Goal: Task Accomplishment & Management: Manage account settings

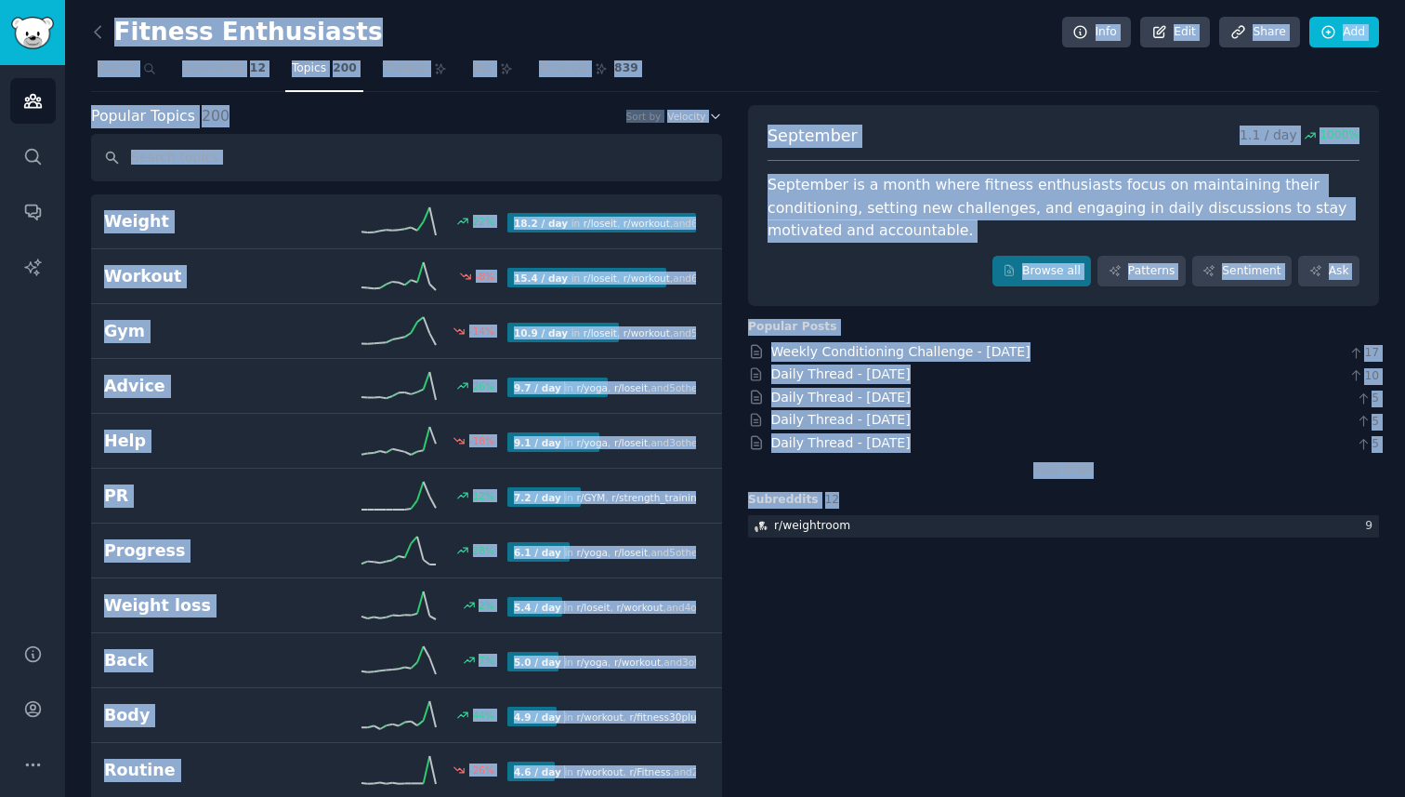
drag, startPoint x: 783, startPoint y: 284, endPoint x: 660, endPoint y: -99, distance: 402.1
click at [660, 0] on html "Audiences Search Conversations AI Reports Help Account More Fitness Enthusiasts…" at bounding box center [702, 398] width 1405 height 797
click at [706, 177] on input "text" at bounding box center [406, 157] width 631 height 47
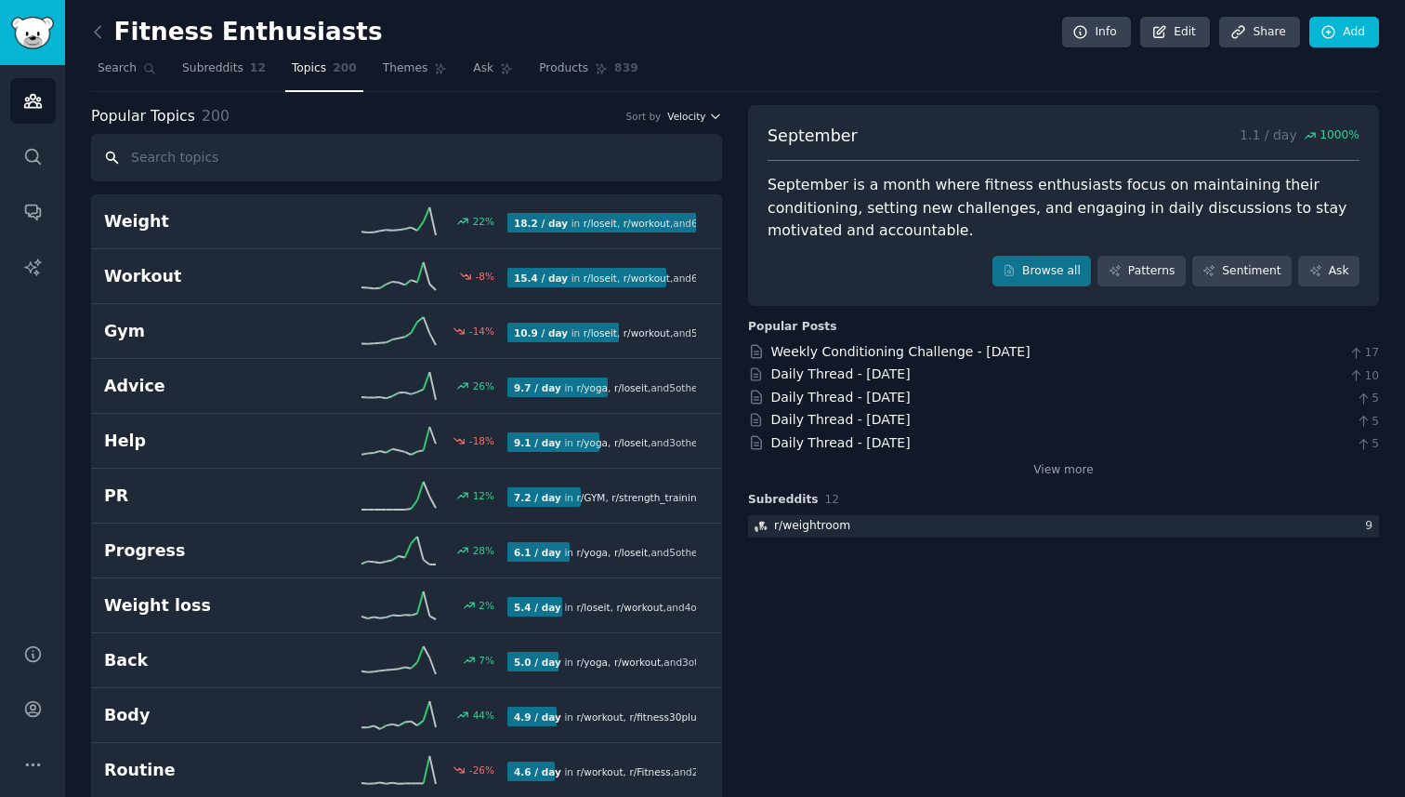
click at [694, 122] on span "Velocity" at bounding box center [686, 116] width 38 height 13
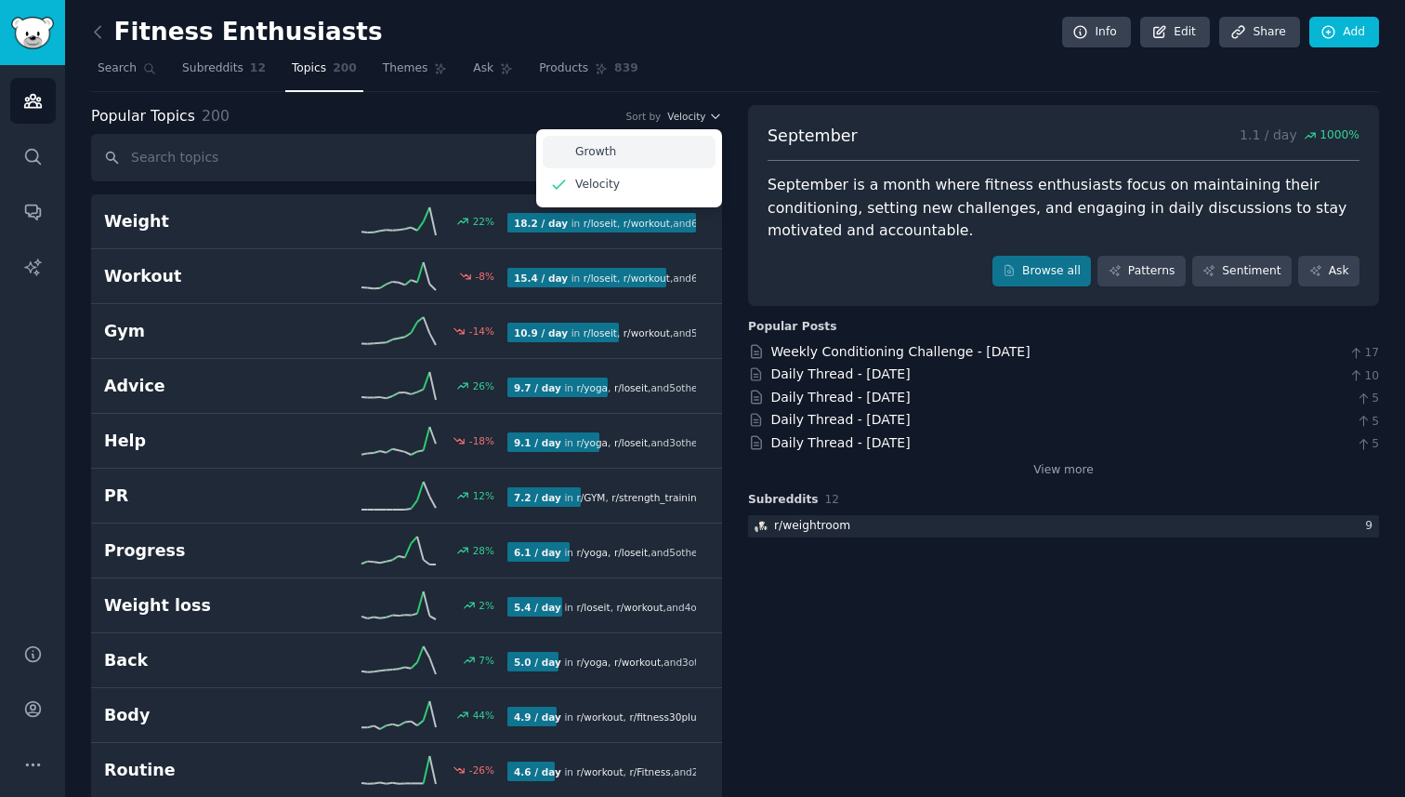
click at [688, 151] on div "Growth" at bounding box center [629, 152] width 173 height 33
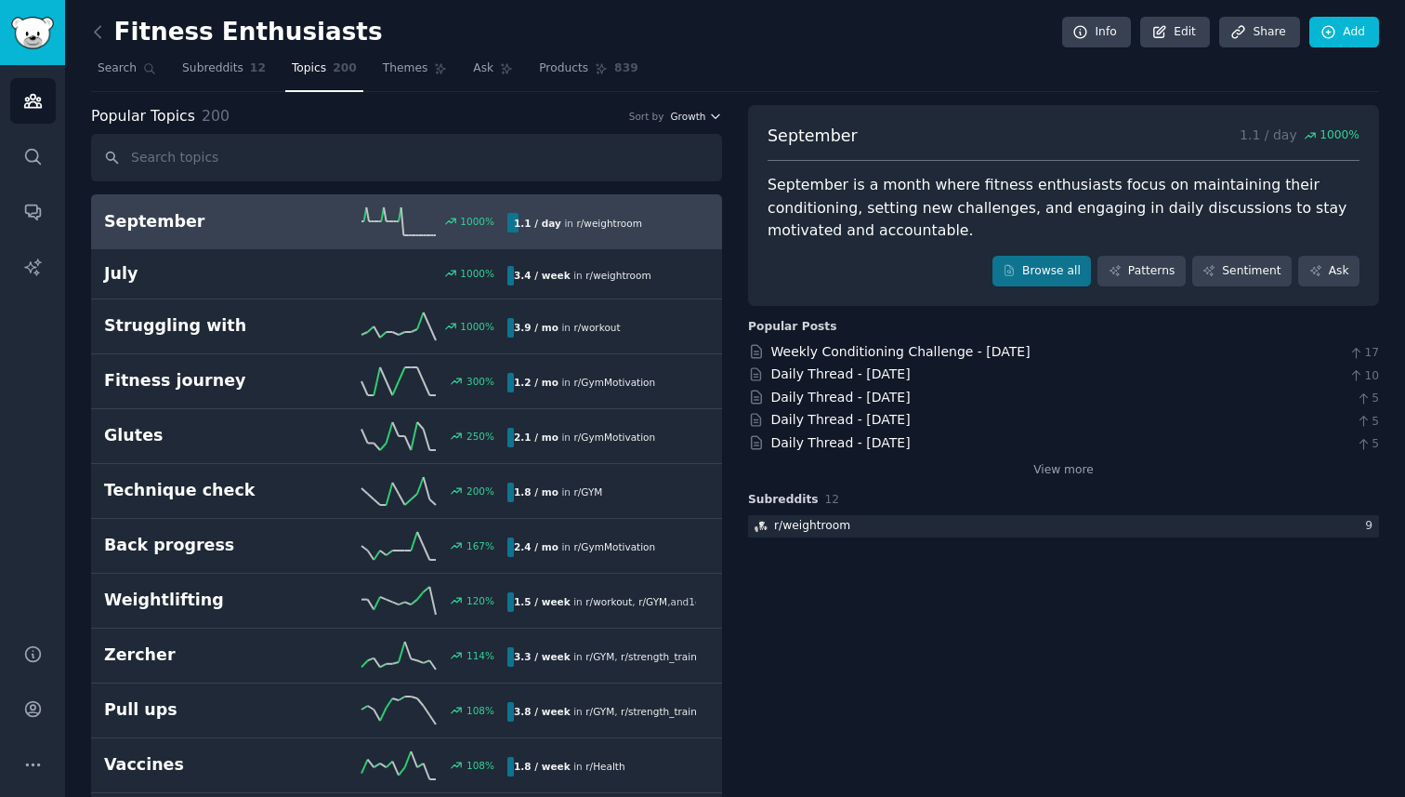
click at [688, 119] on span "Growth" at bounding box center [687, 116] width 35 height 13
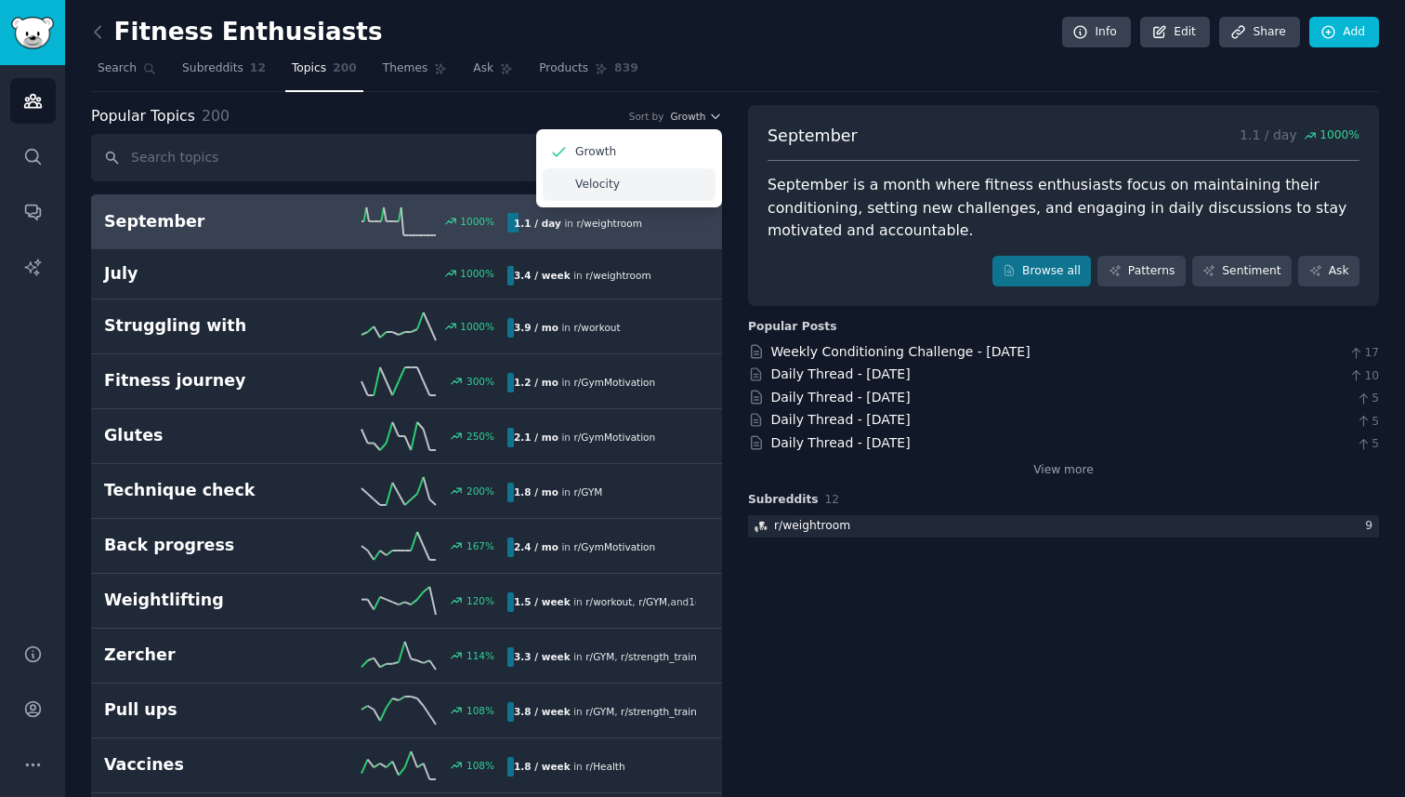
click at [669, 178] on div "Velocity" at bounding box center [629, 184] width 173 height 33
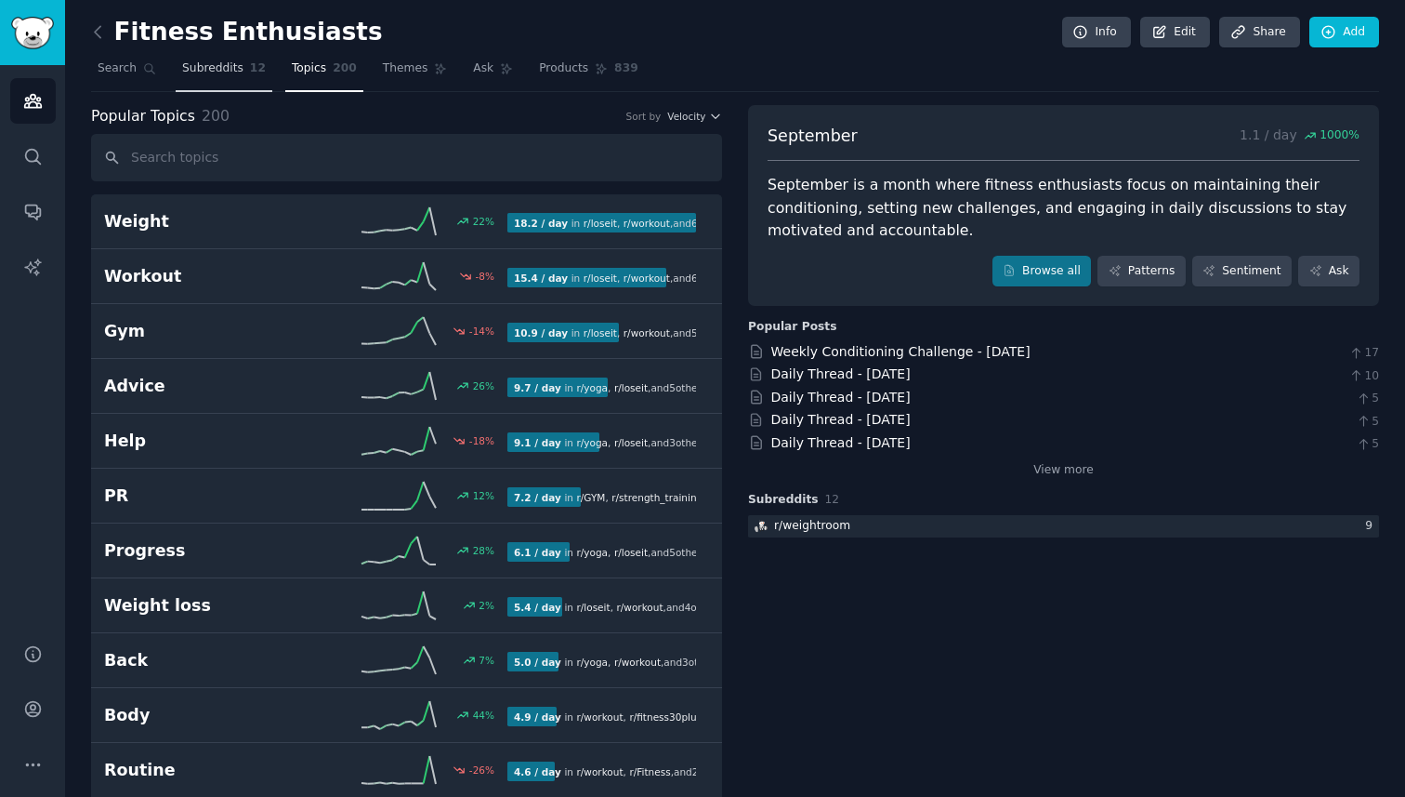
click at [225, 72] on span "Subreddits" at bounding box center [212, 68] width 61 height 17
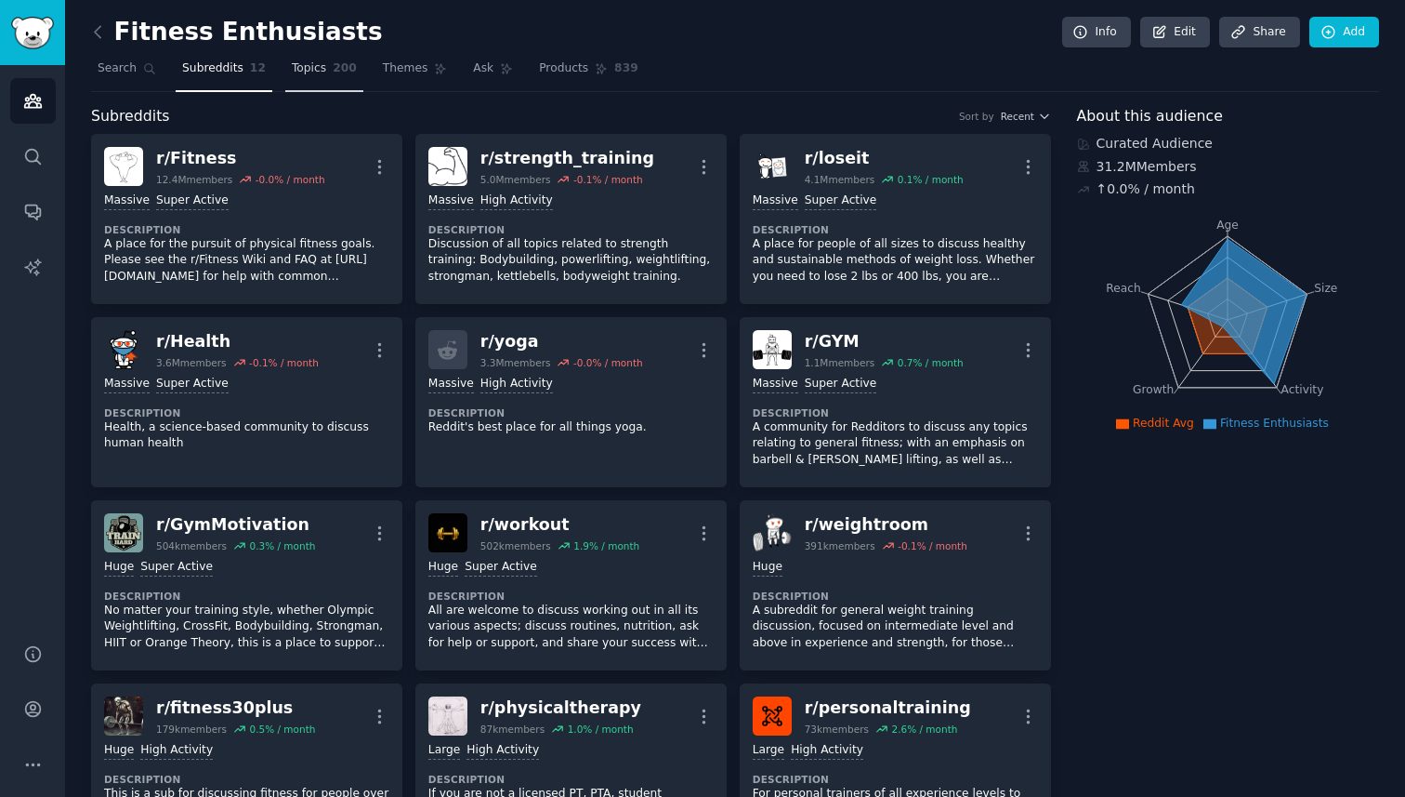
click at [313, 67] on span "Topics" at bounding box center [309, 68] width 34 height 17
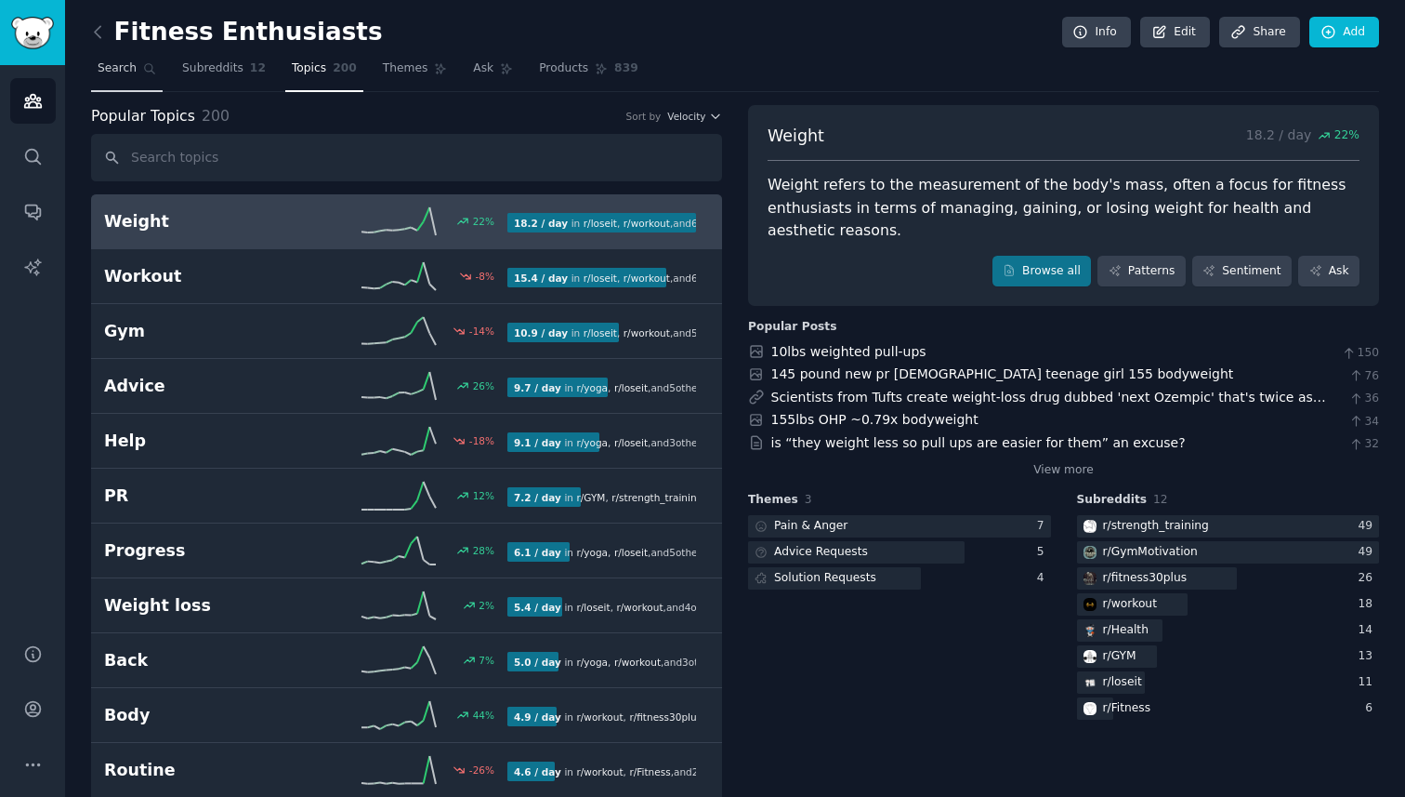
click at [129, 73] on span "Search" at bounding box center [117, 68] width 39 height 17
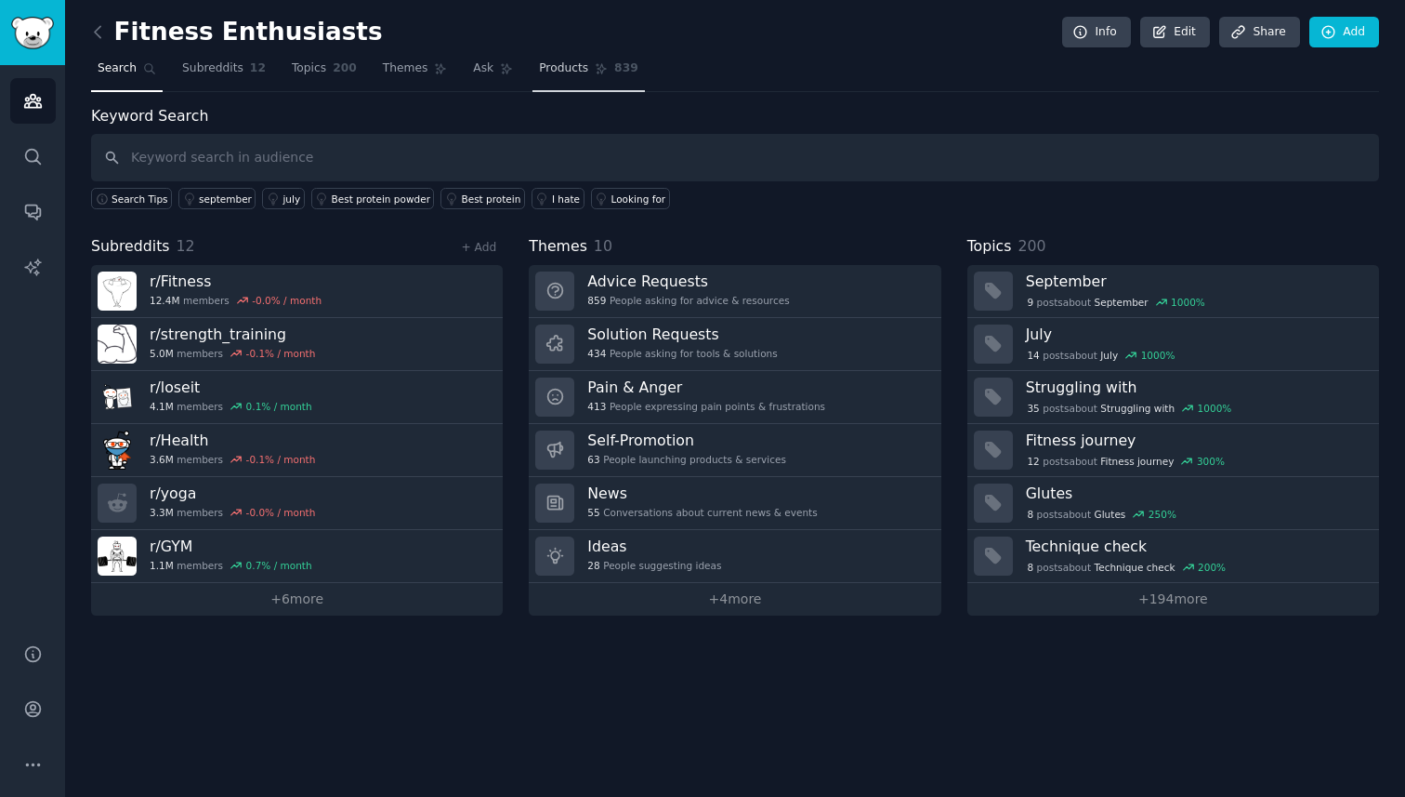
click at [573, 80] on link "Products 839" at bounding box center [589, 73] width 112 height 38
click at [1074, 35] on icon at bounding box center [1080, 32] width 12 height 12
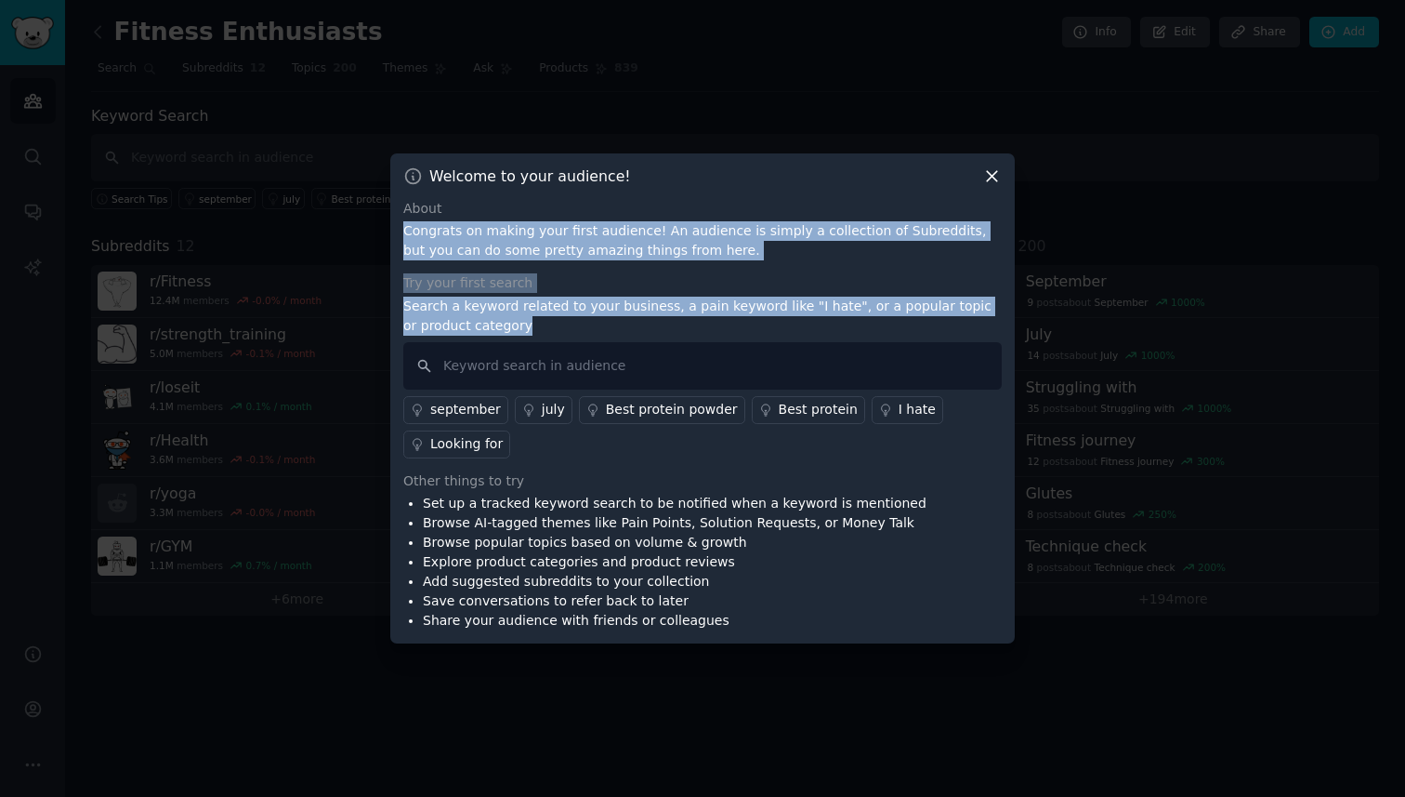
drag, startPoint x: 970, startPoint y: 203, endPoint x: 927, endPoint y: 332, distance: 136.4
click at [927, 332] on div "About Congrats on making your first audience! An audience is simply a collectio…" at bounding box center [702, 415] width 599 height 432
click at [993, 173] on icon at bounding box center [992, 176] width 10 height 10
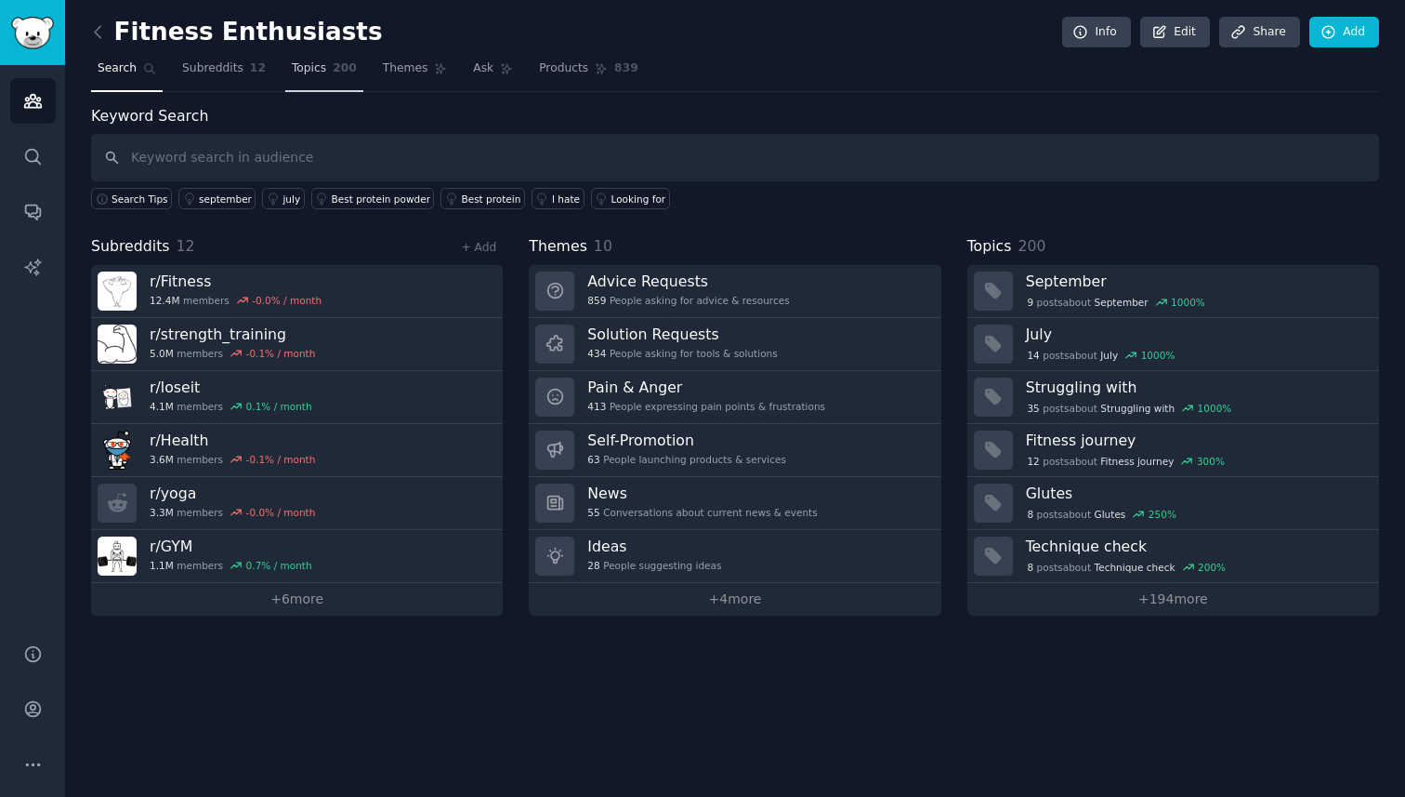
click at [327, 84] on link "Topics 200" at bounding box center [324, 73] width 78 height 38
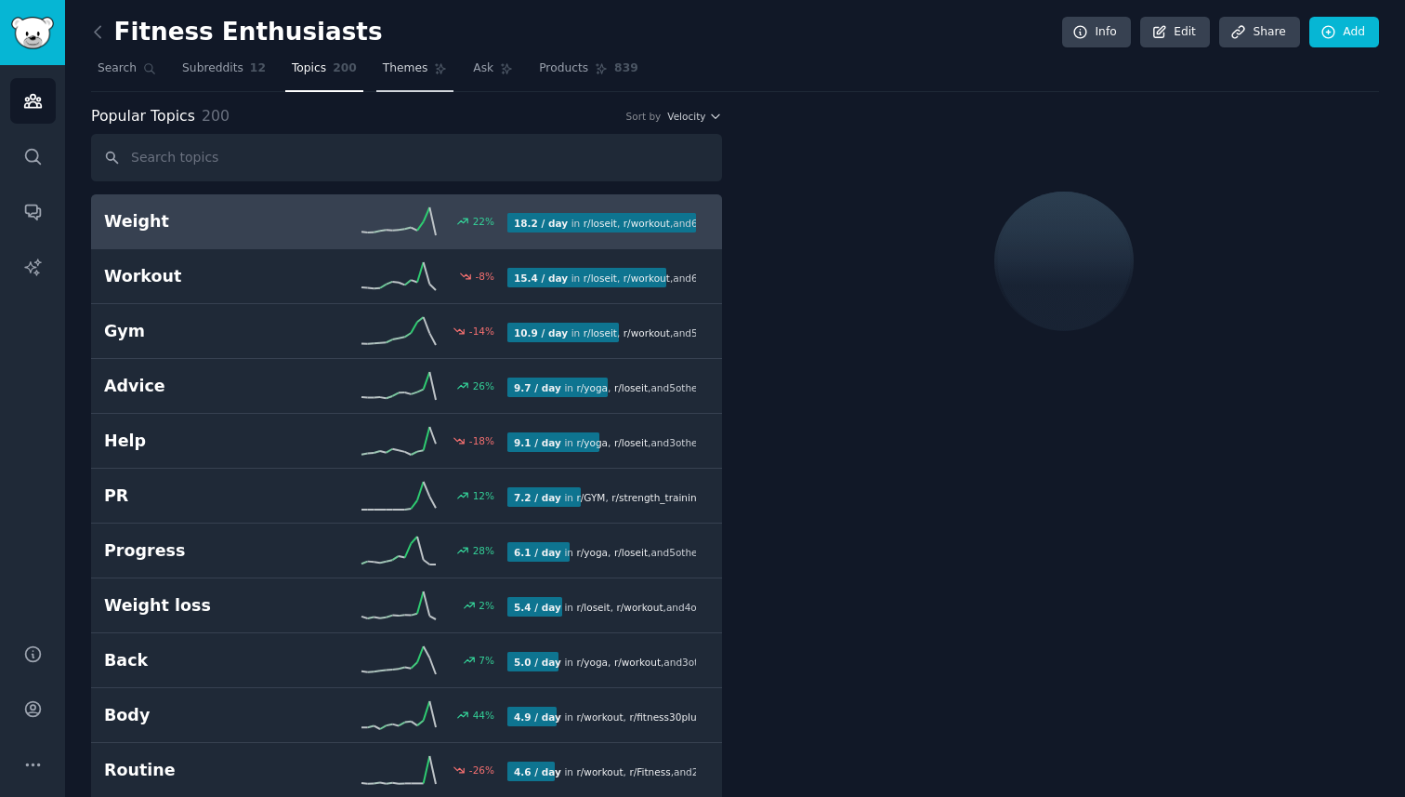
click at [403, 71] on span "Themes" at bounding box center [406, 68] width 46 height 17
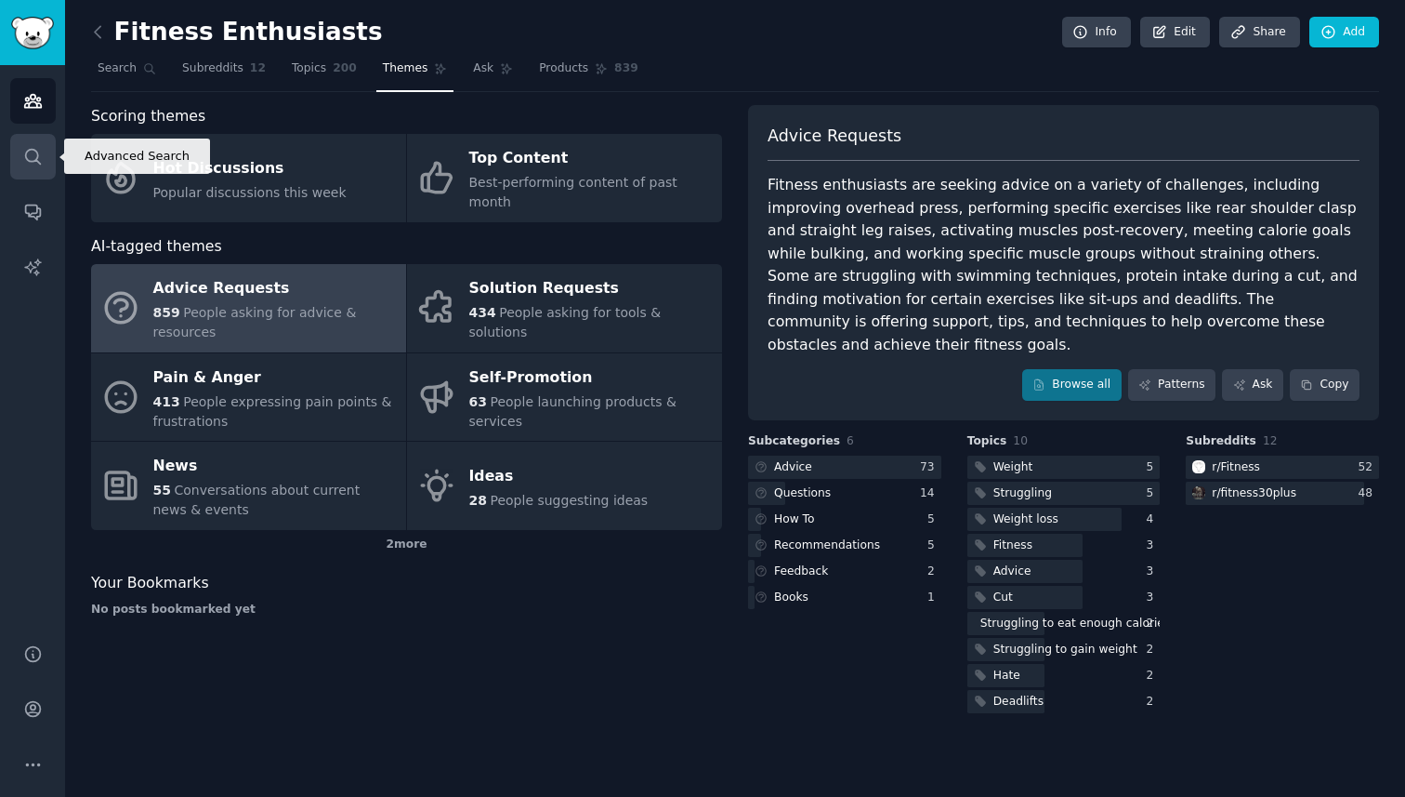
click at [39, 154] on icon "Sidebar" at bounding box center [33, 157] width 20 height 20
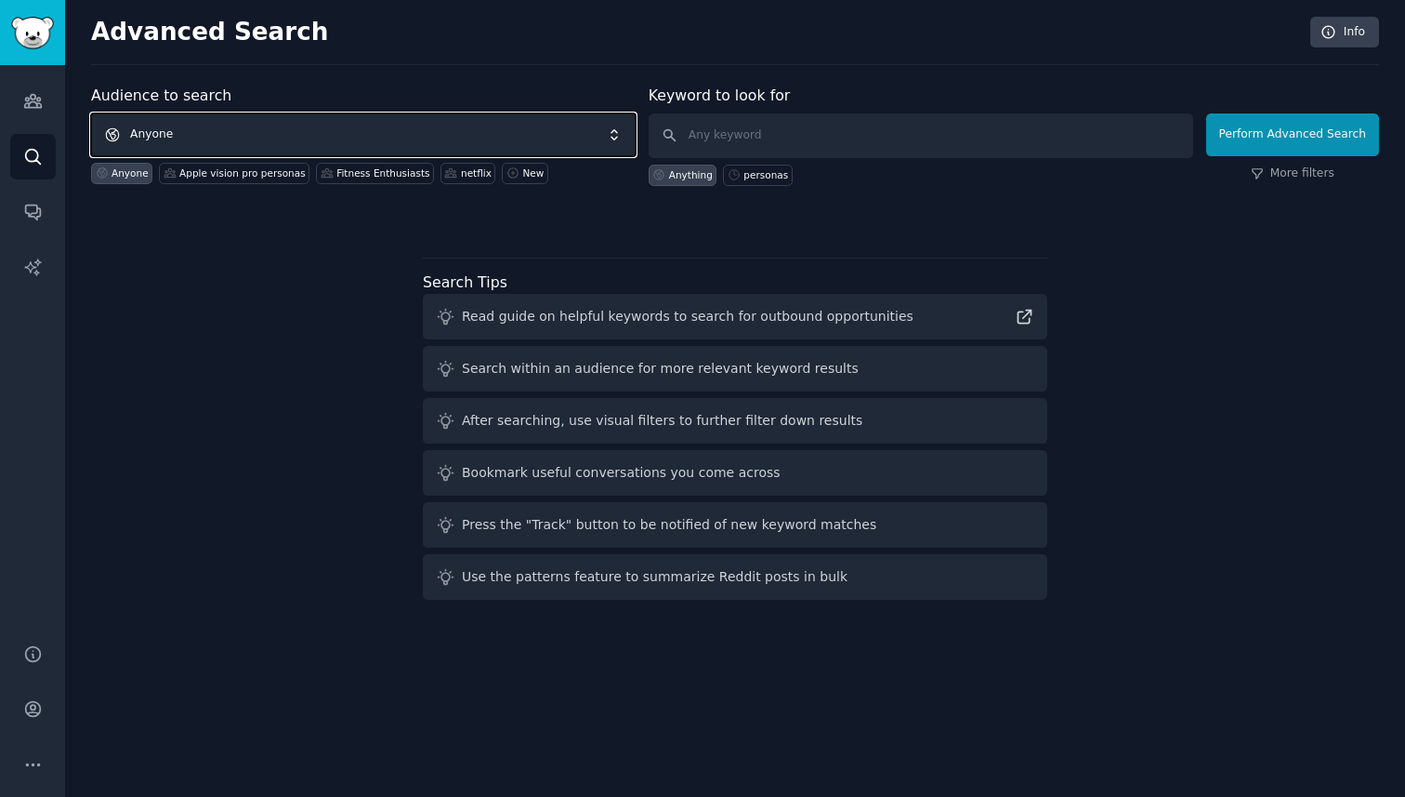
click at [219, 125] on span "Anyone" at bounding box center [363, 134] width 545 height 43
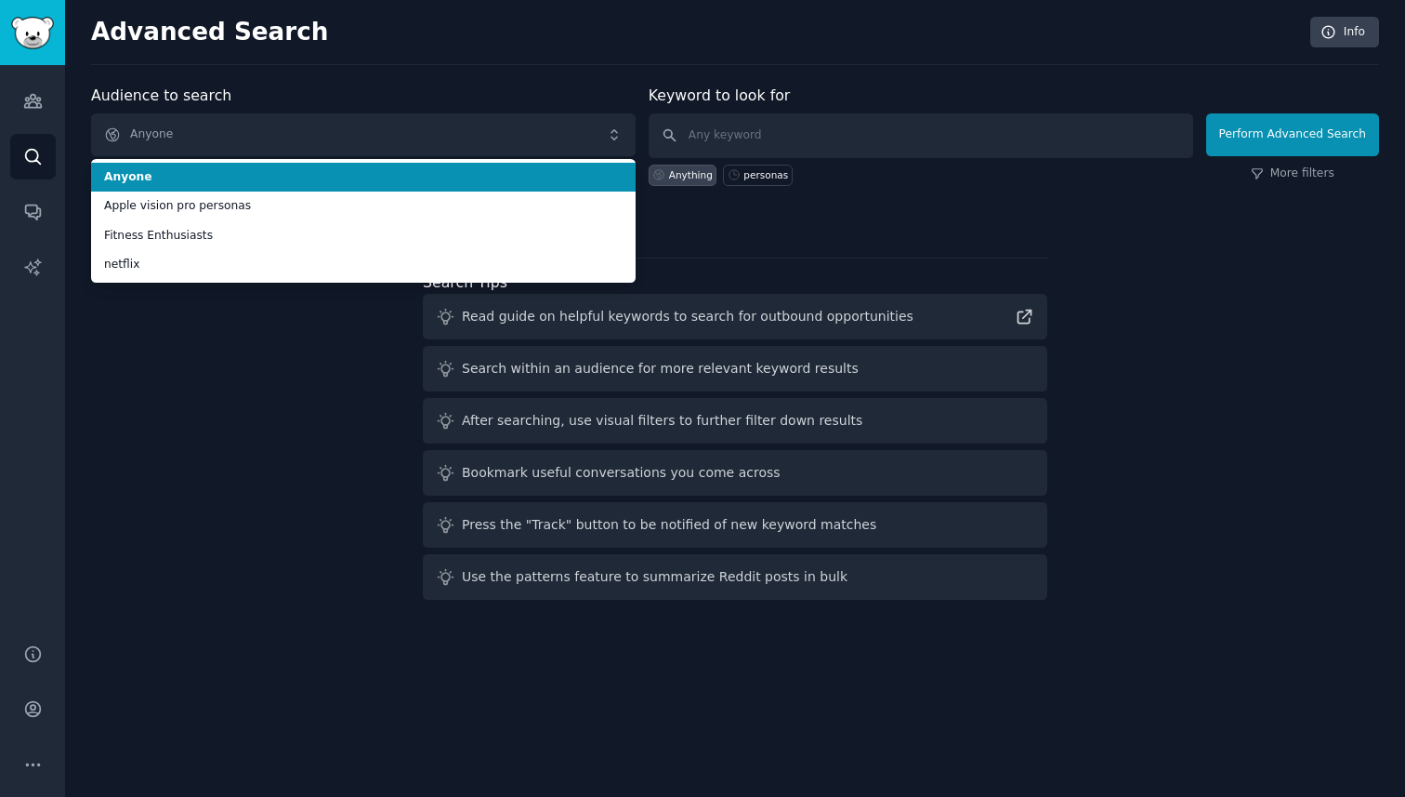
click at [252, 89] on div "Audience to search Anyone Anyone Apple vision pro personas Fitness Enthusiasts …" at bounding box center [363, 135] width 545 height 101
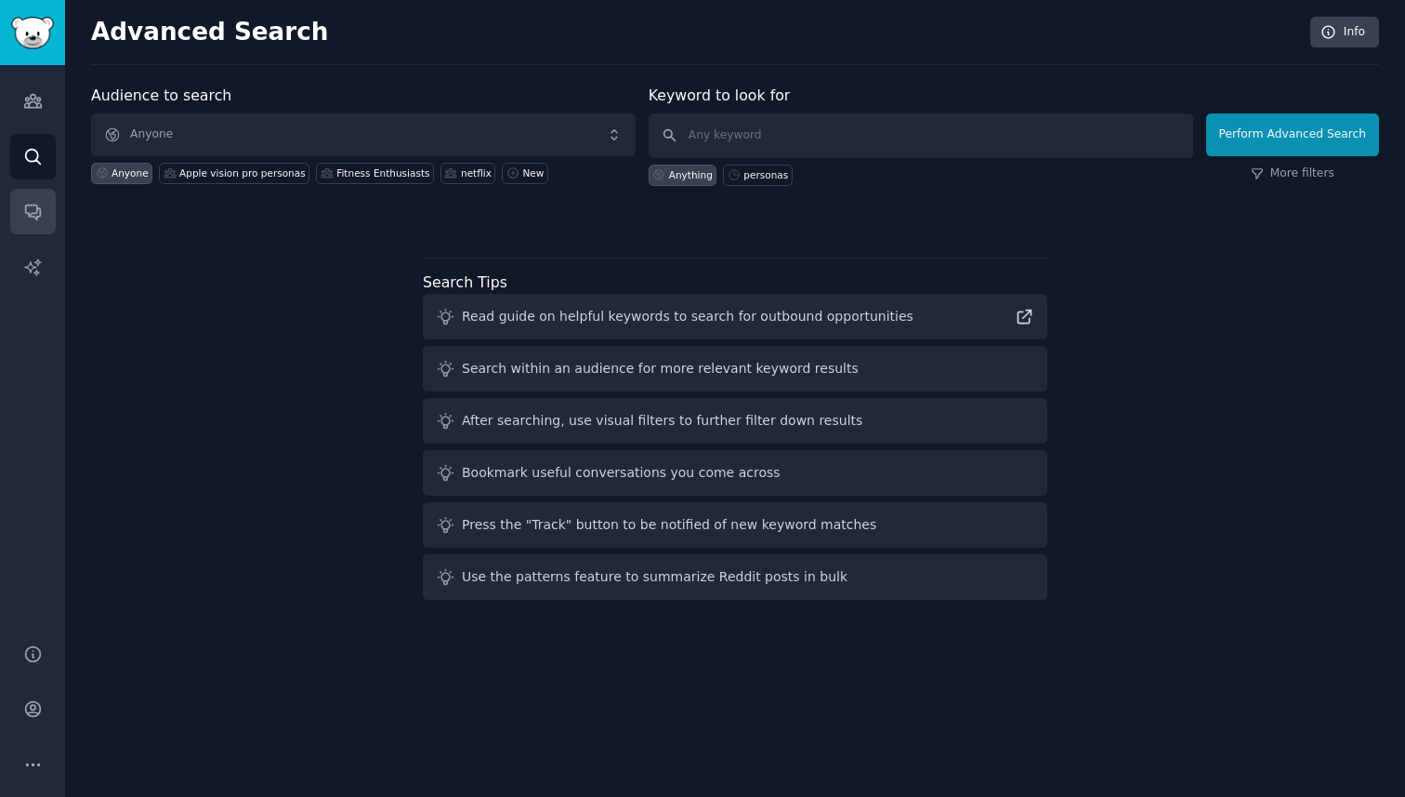
click at [32, 203] on icon "Sidebar" at bounding box center [33, 212] width 20 height 20
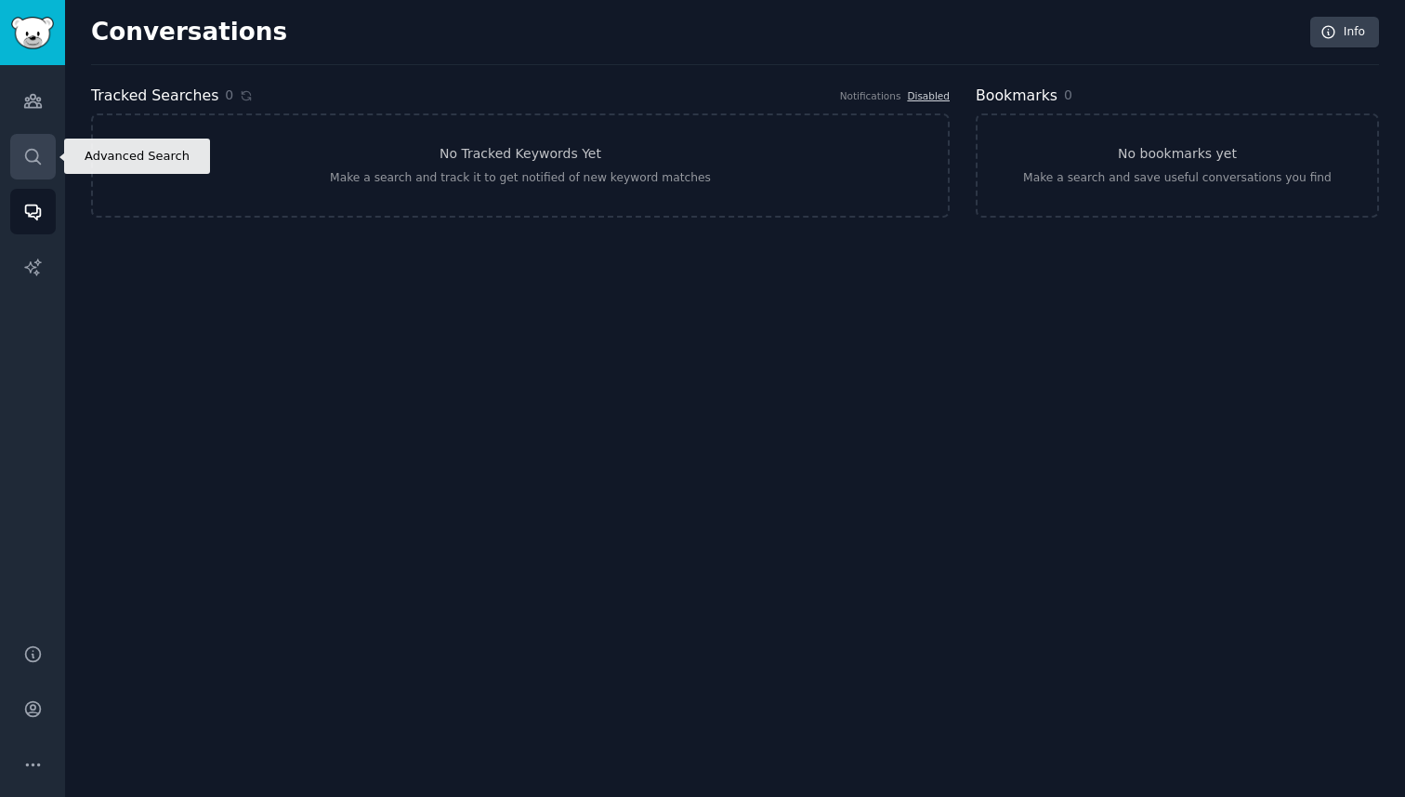
click at [26, 147] on icon "Sidebar" at bounding box center [33, 157] width 20 height 20
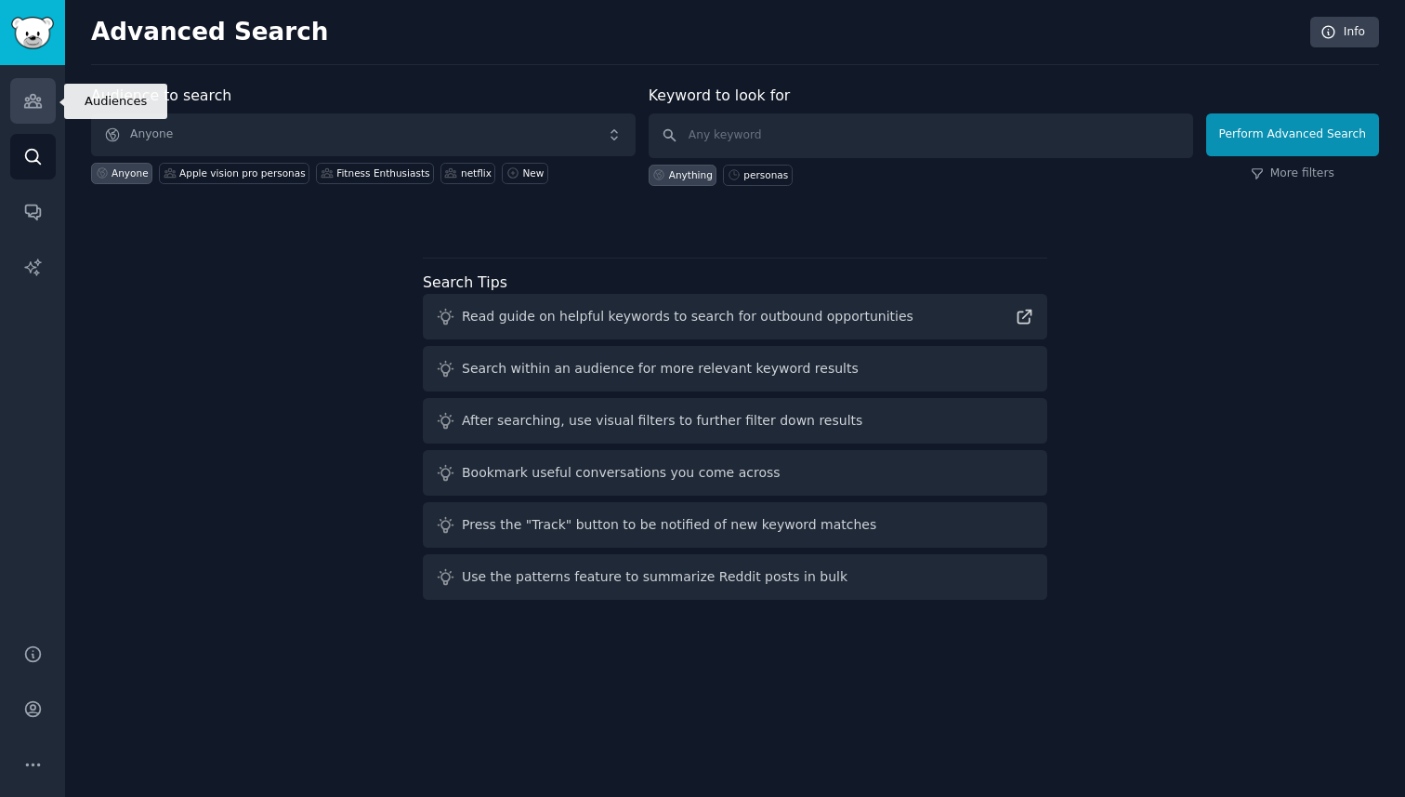
click at [32, 111] on link "Audiences" at bounding box center [33, 101] width 46 height 46
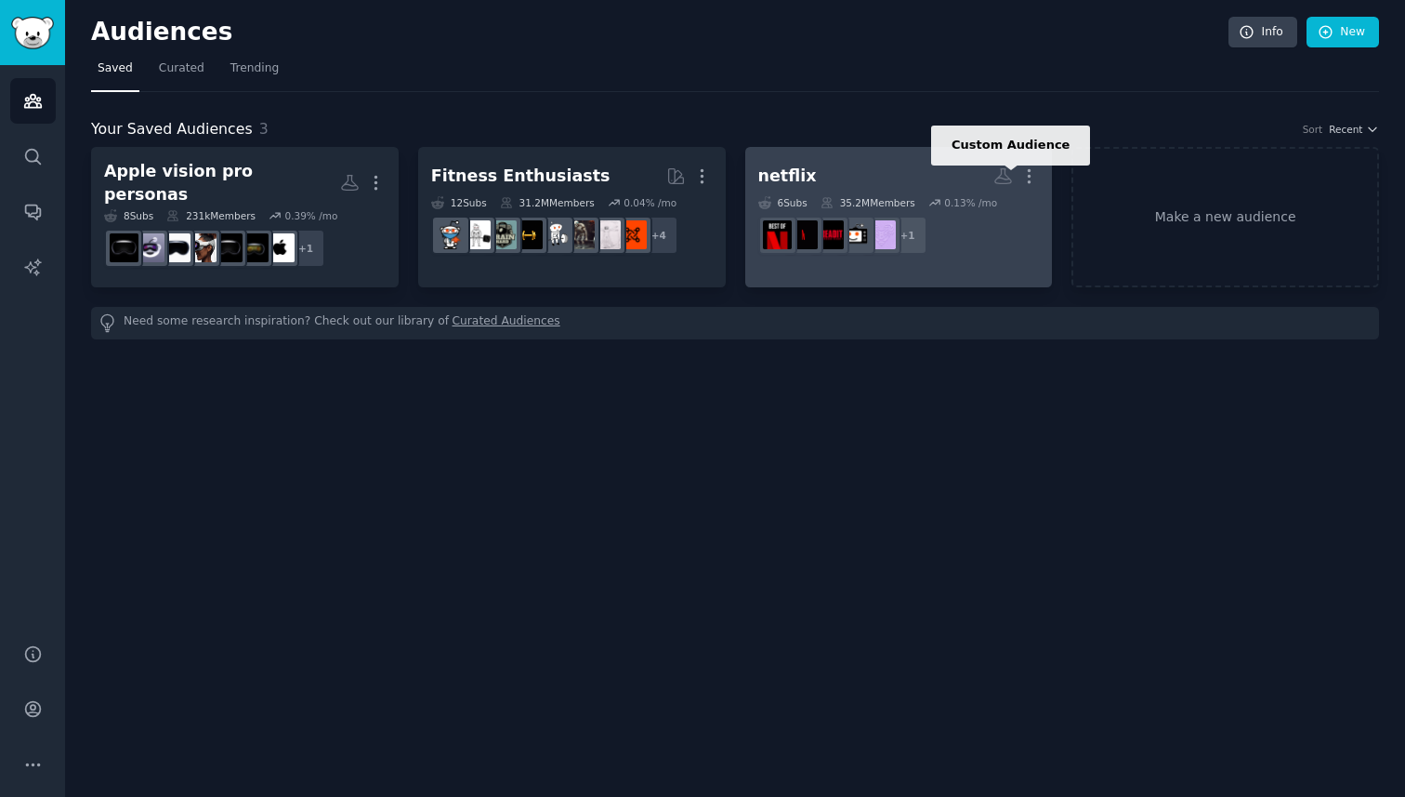
click at [997, 176] on icon at bounding box center [1004, 176] width 20 height 20
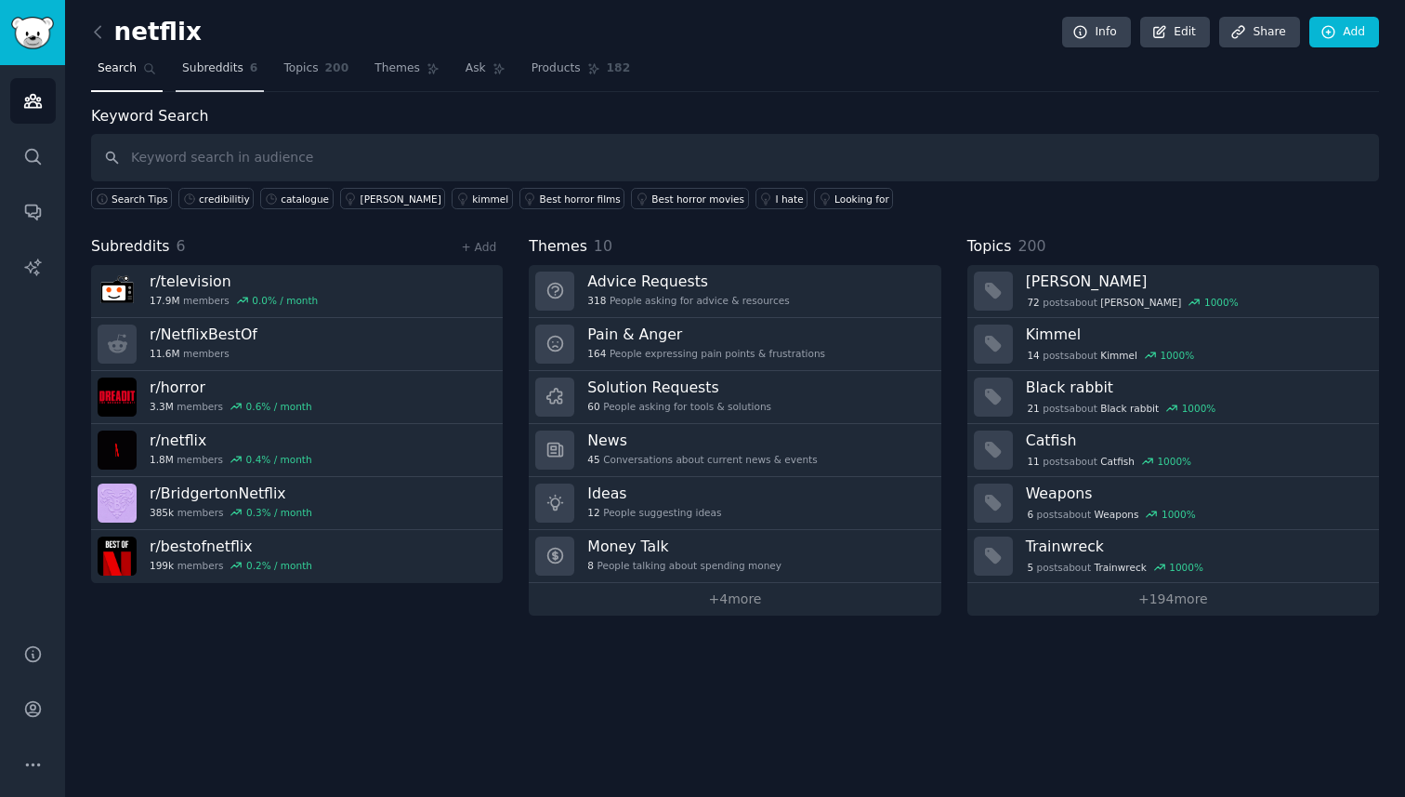
click at [218, 73] on span "Subreddits" at bounding box center [212, 68] width 61 height 17
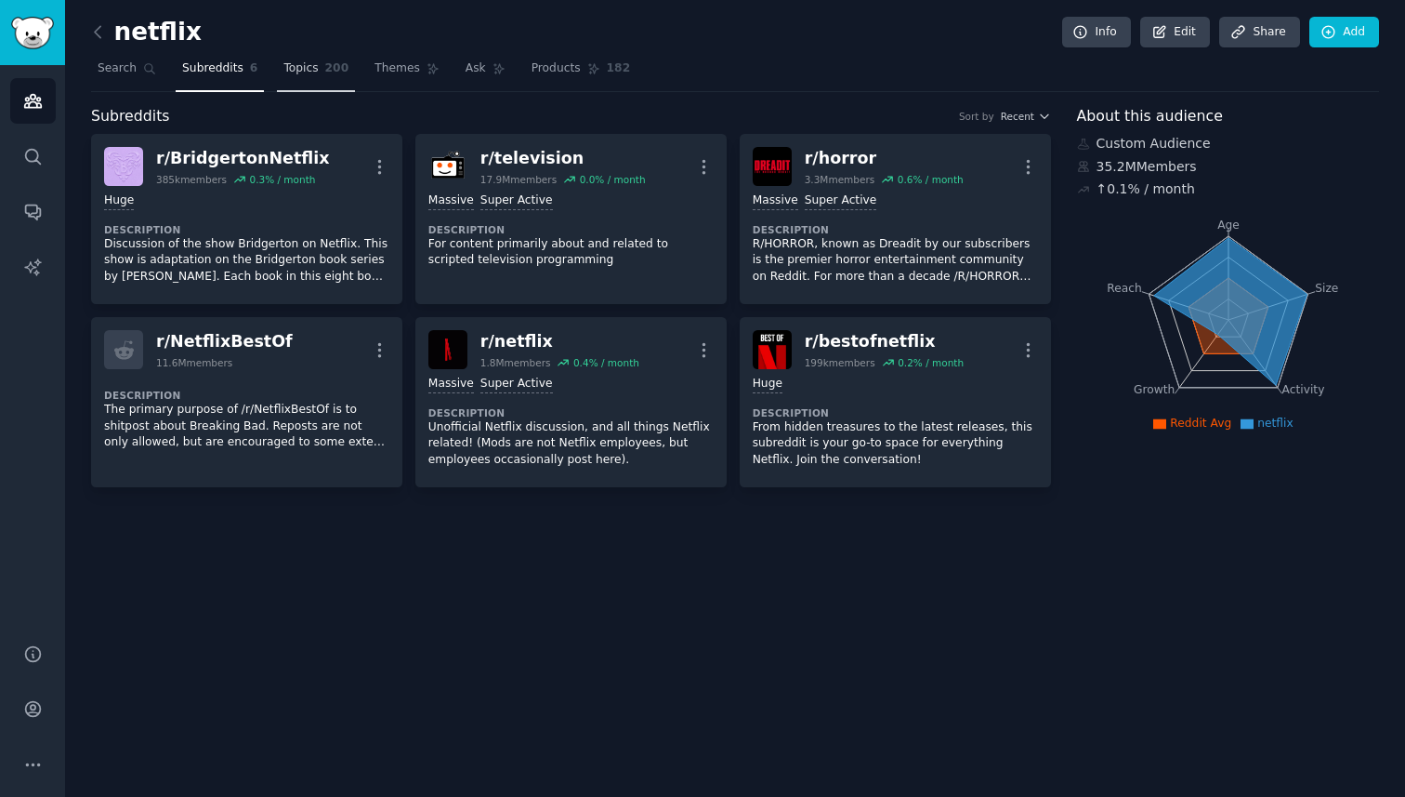
click at [298, 74] on span "Topics" at bounding box center [300, 68] width 34 height 17
click at [394, 72] on span "Themes" at bounding box center [398, 68] width 46 height 17
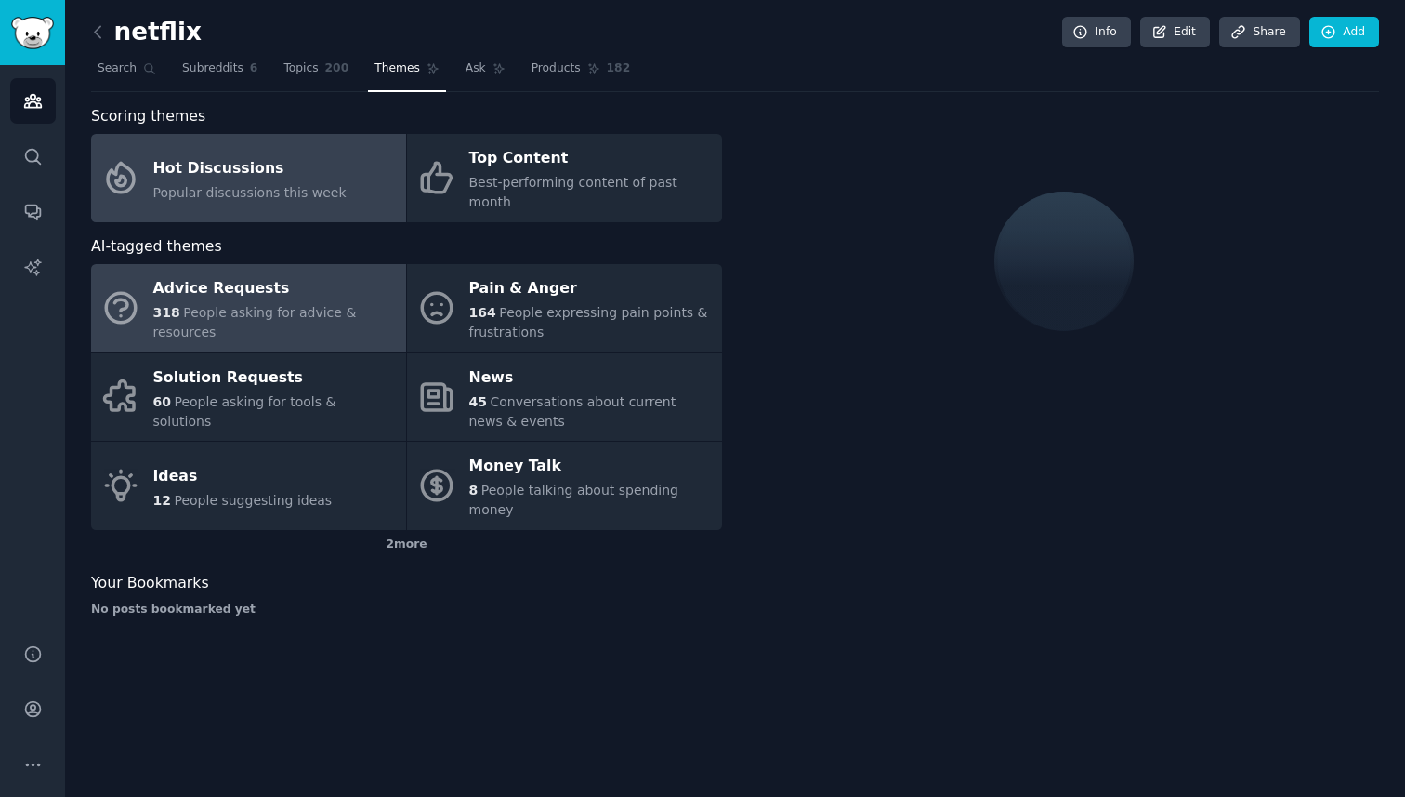
click at [323, 183] on div "Popular discussions this week" at bounding box center [249, 193] width 193 height 20
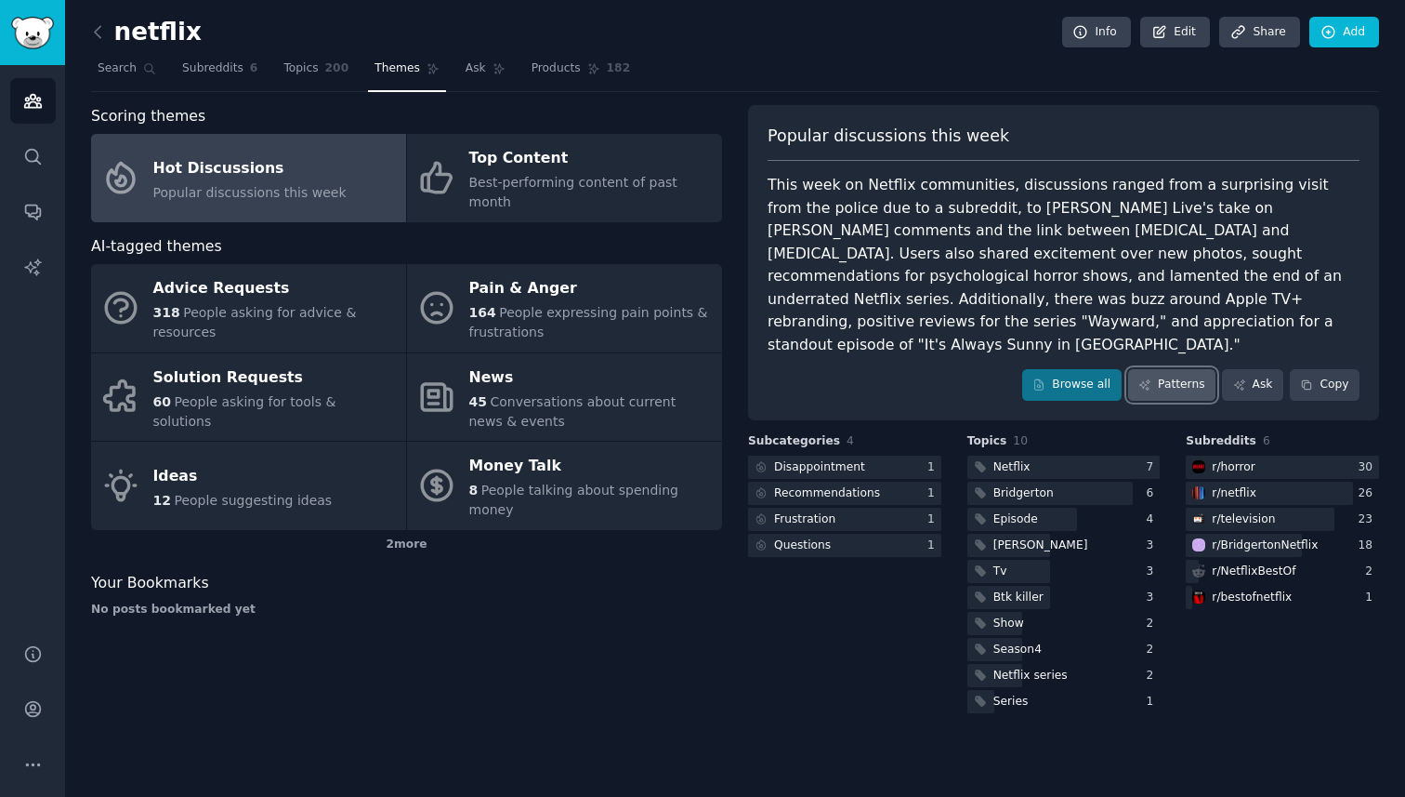
click at [1168, 369] on link "Patterns" at bounding box center [1171, 385] width 87 height 32
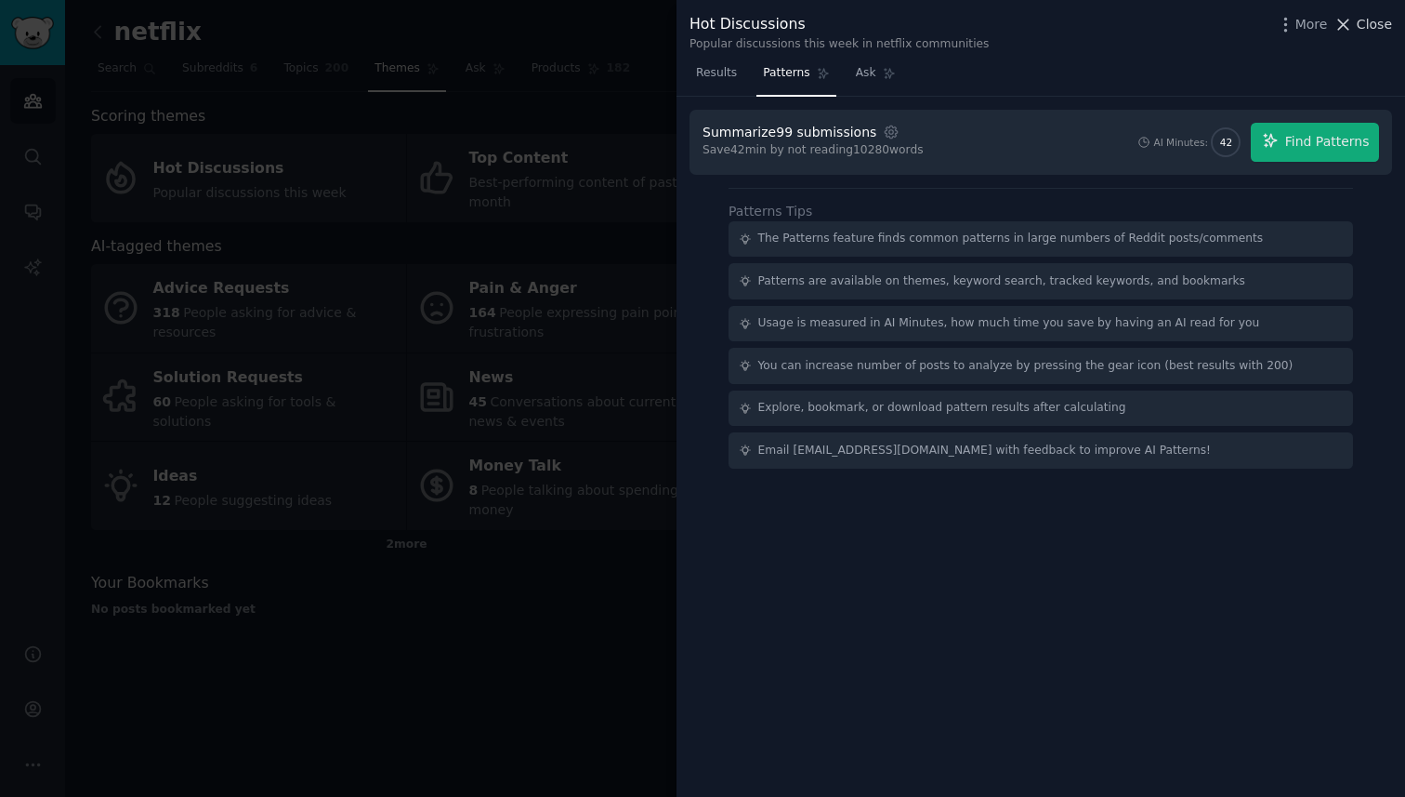
click at [1356, 24] on button "Close" at bounding box center [1363, 25] width 59 height 20
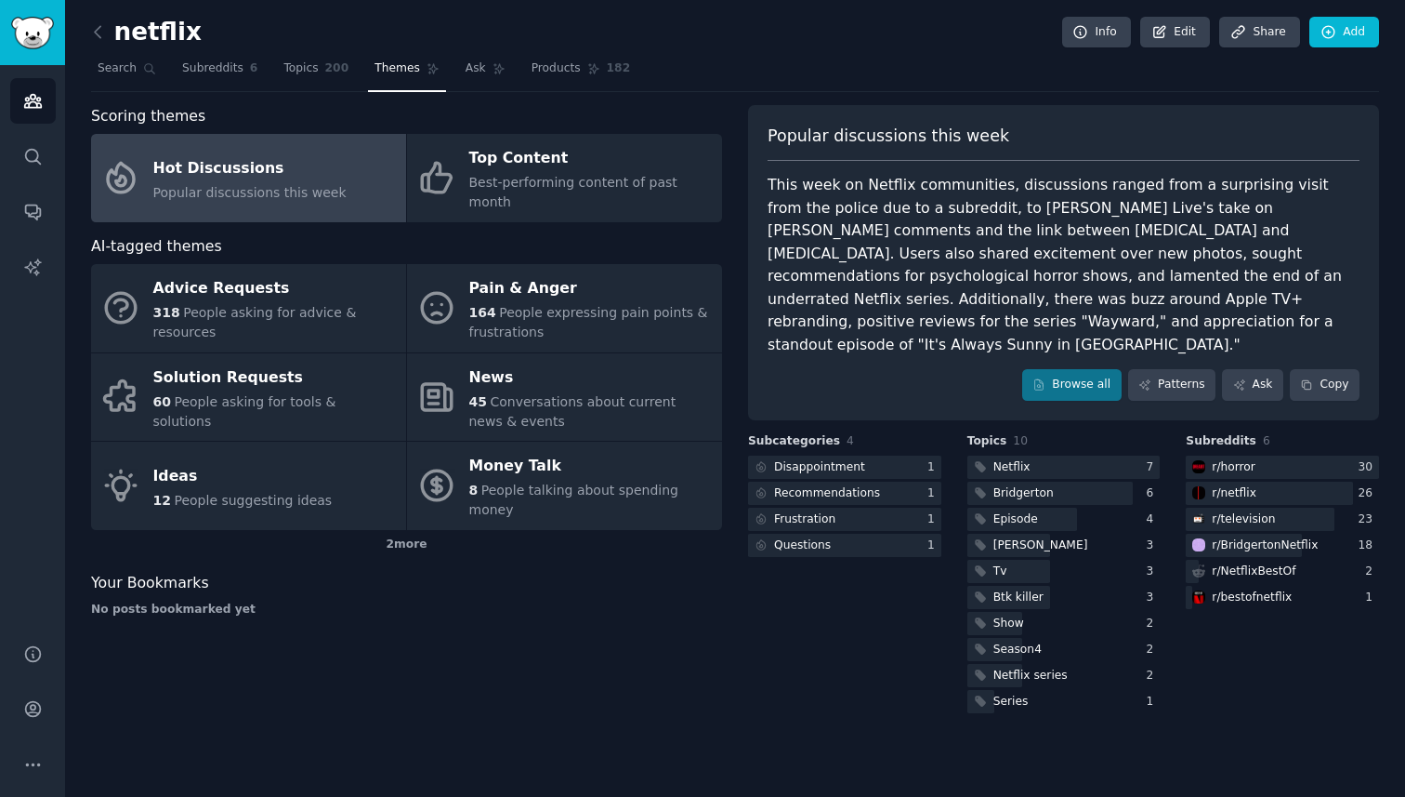
click at [85, 72] on div "netflix Info Edit Share Add Search Subreddits 6 Topics 200 Themes Ask Products …" at bounding box center [735, 398] width 1340 height 797
click at [264, 63] on nav "Search Subreddits 6 Topics 200 Themes Ask Products 182" at bounding box center [735, 73] width 1288 height 38
click at [307, 65] on span "Topics" at bounding box center [300, 68] width 34 height 17
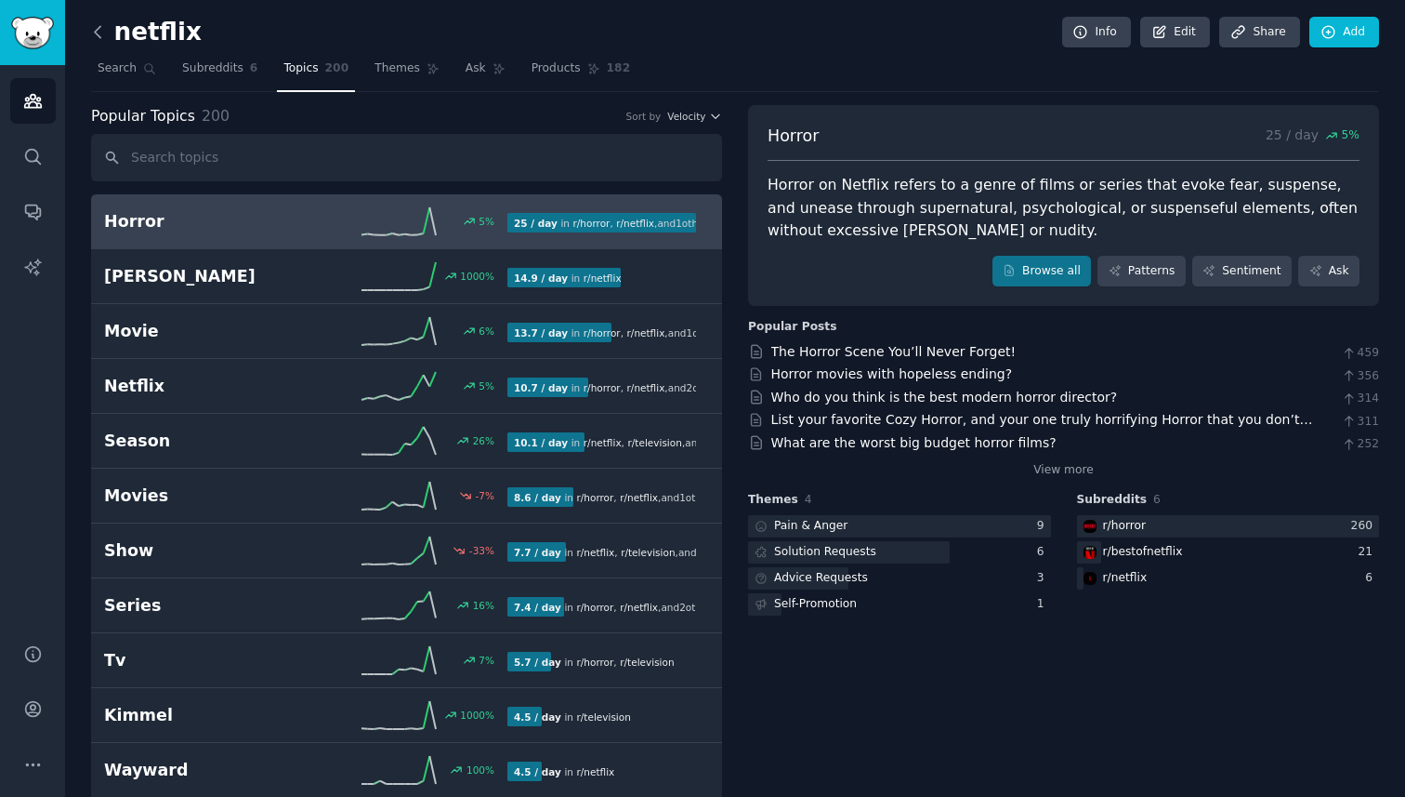
click at [95, 31] on icon at bounding box center [98, 31] width 6 height 11
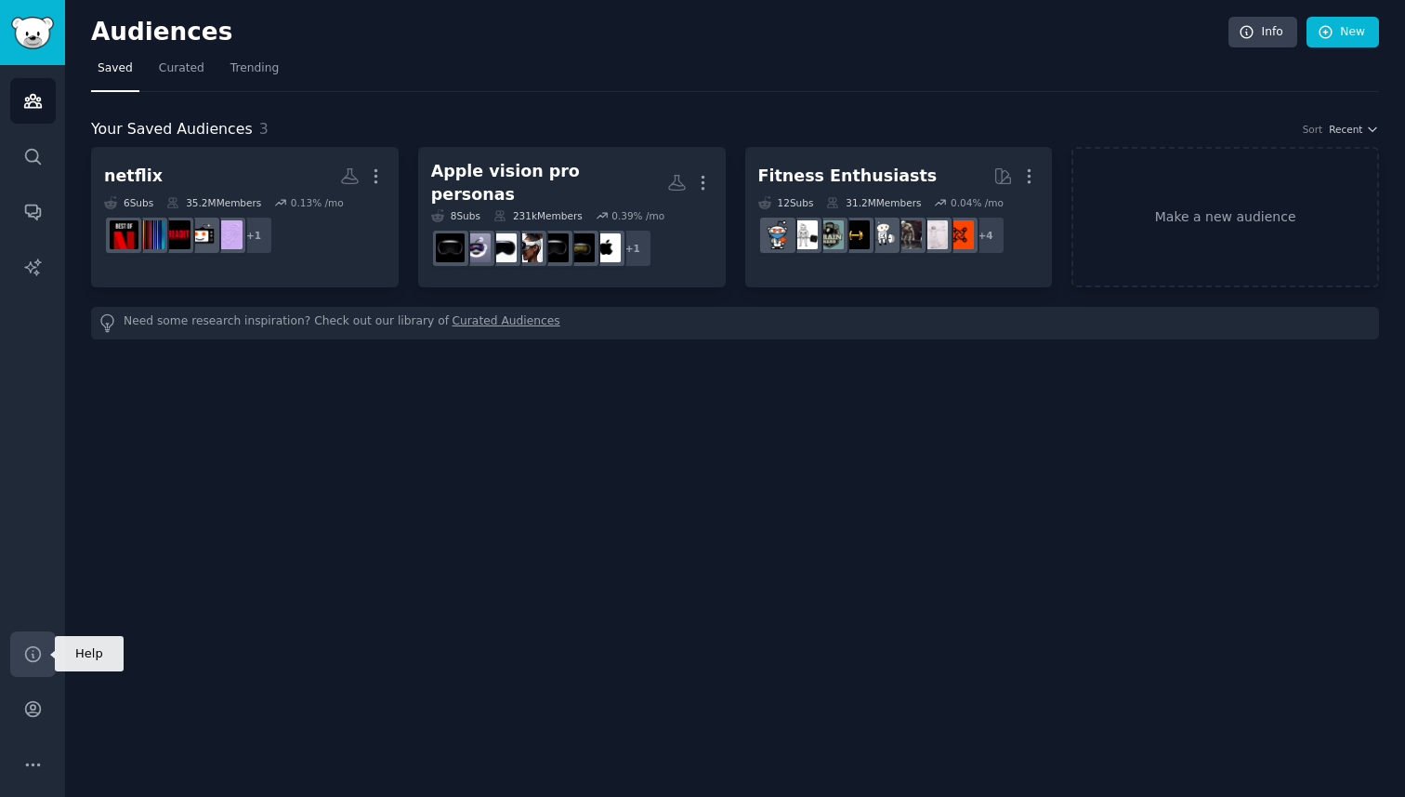
click at [33, 656] on icon "Sidebar" at bounding box center [32, 653] width 15 height 15
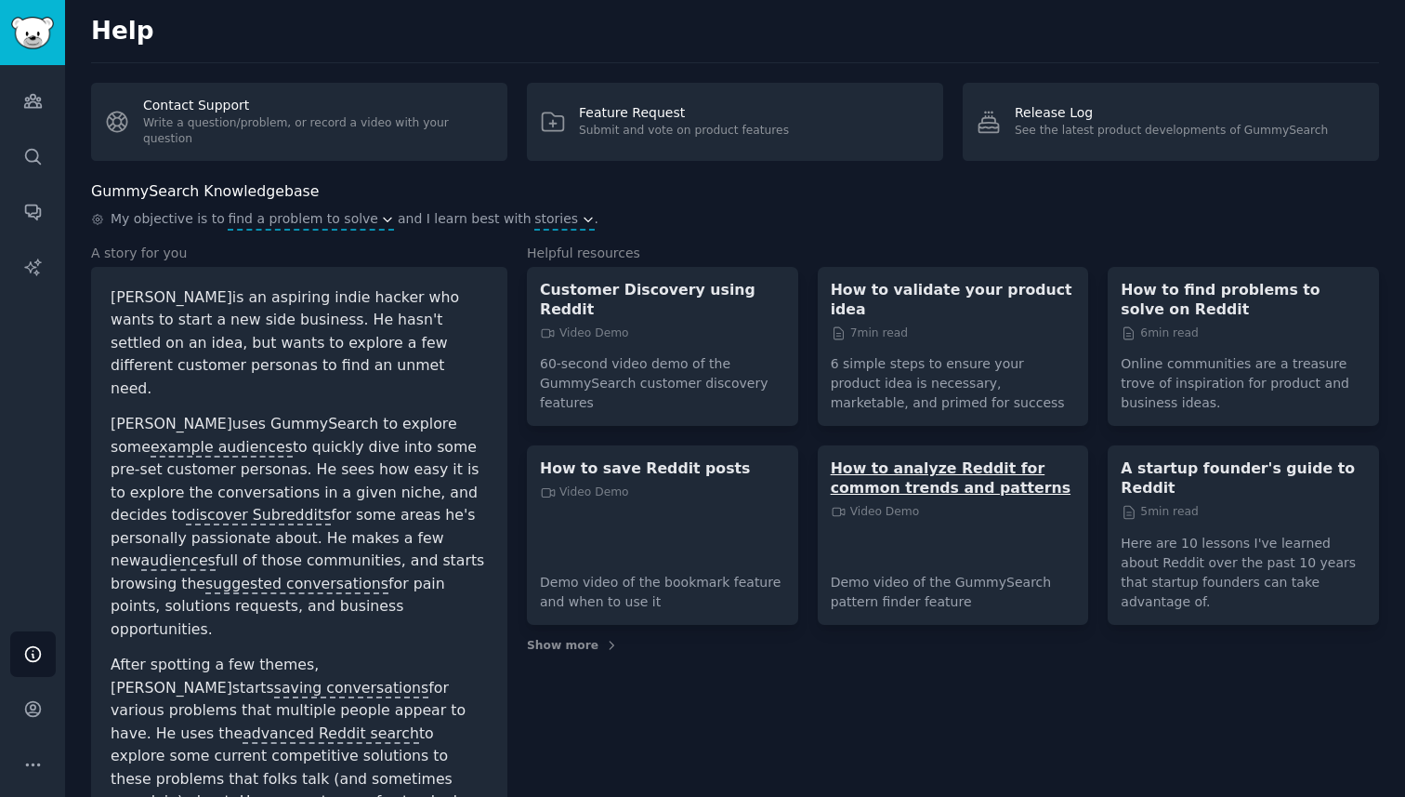
click at [950, 459] on p "How to analyze Reddit for common trends and patterns" at bounding box center [953, 477] width 245 height 39
click at [33, 243] on div "Audiences Search Conversations AI Reports" at bounding box center [32, 343] width 65 height 556
click at [33, 229] on link "Conversations" at bounding box center [33, 212] width 46 height 46
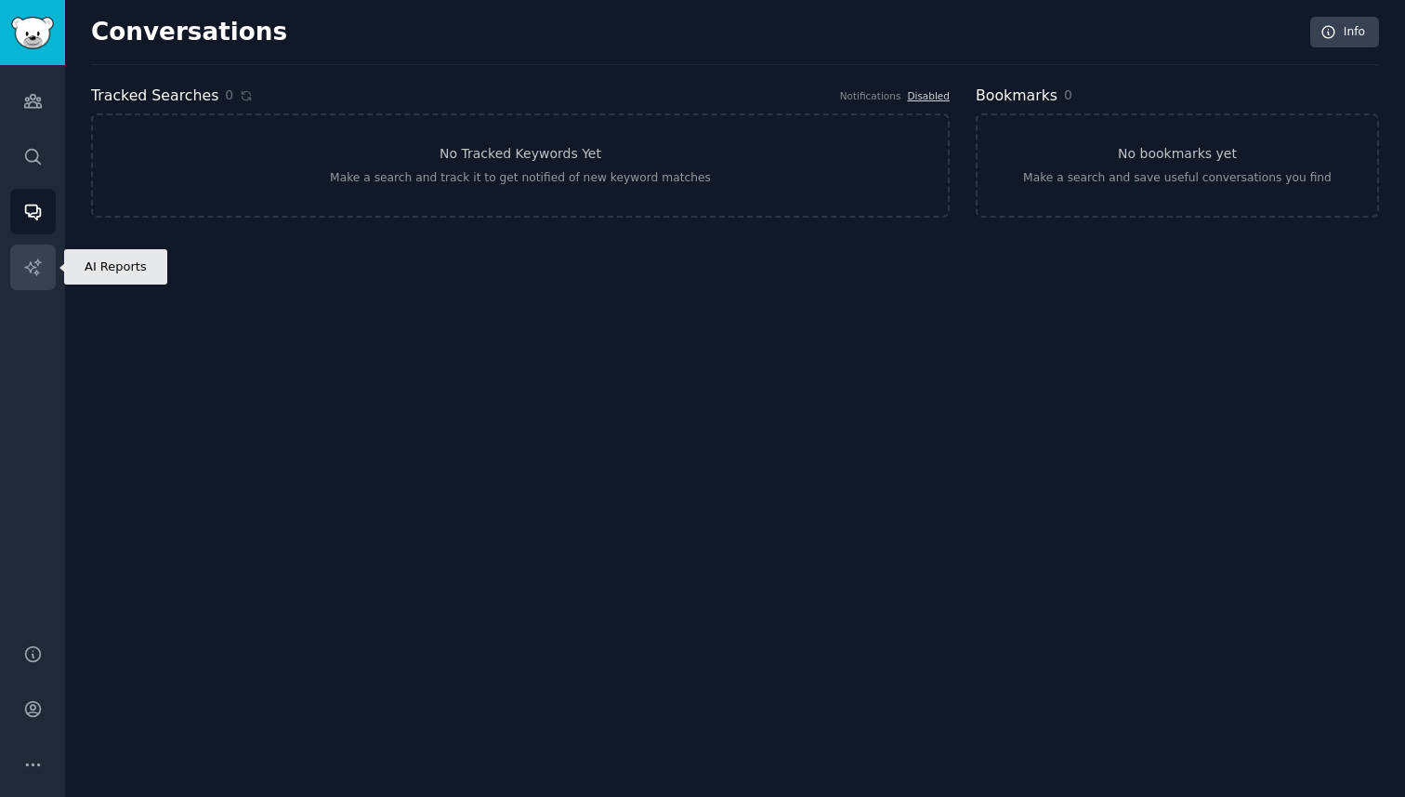
click at [33, 263] on icon "Sidebar" at bounding box center [33, 267] width 20 height 20
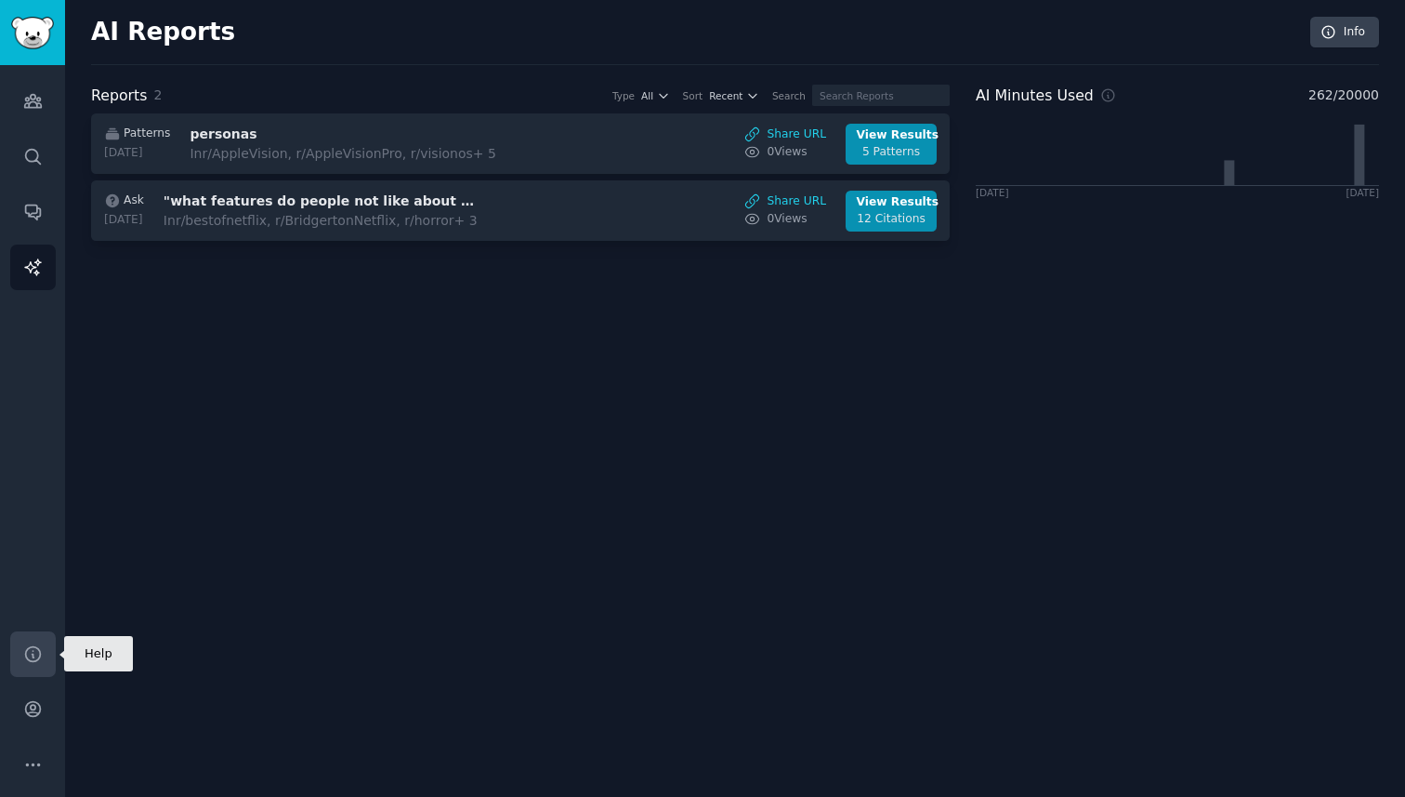
click at [25, 655] on icon "Sidebar" at bounding box center [32, 653] width 15 height 15
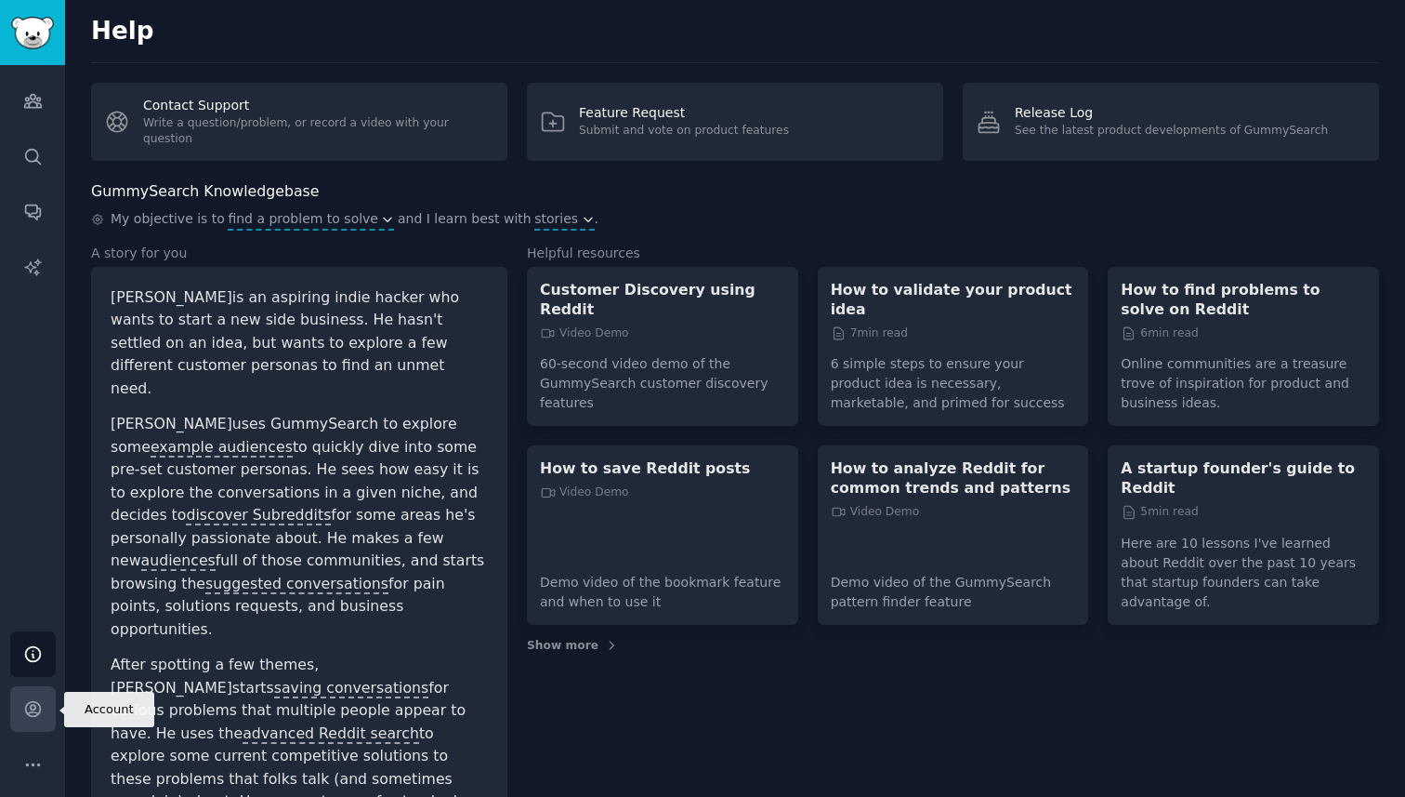
click at [47, 706] on link "Account" at bounding box center [33, 709] width 46 height 46
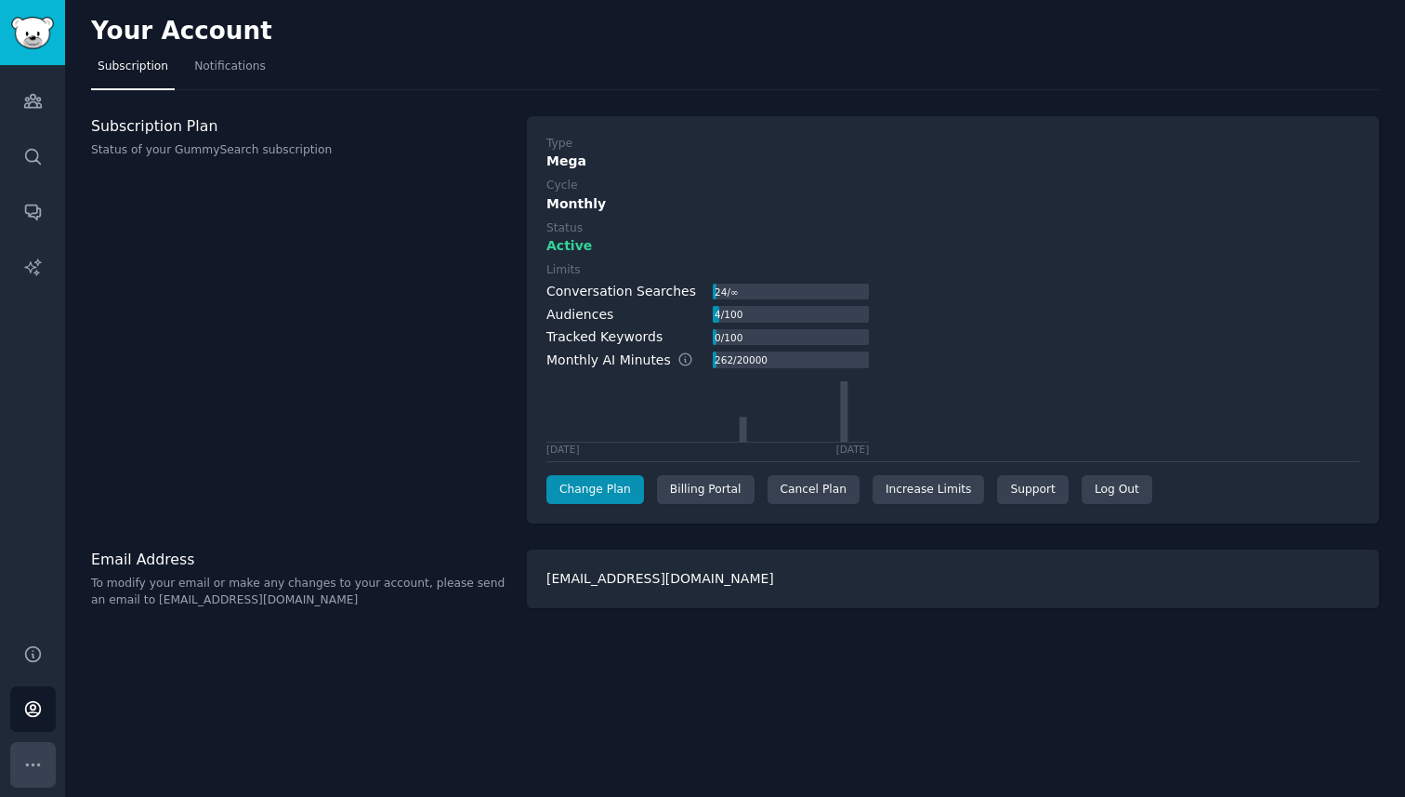
click at [34, 763] on icon "Sidebar" at bounding box center [33, 765] width 20 height 20
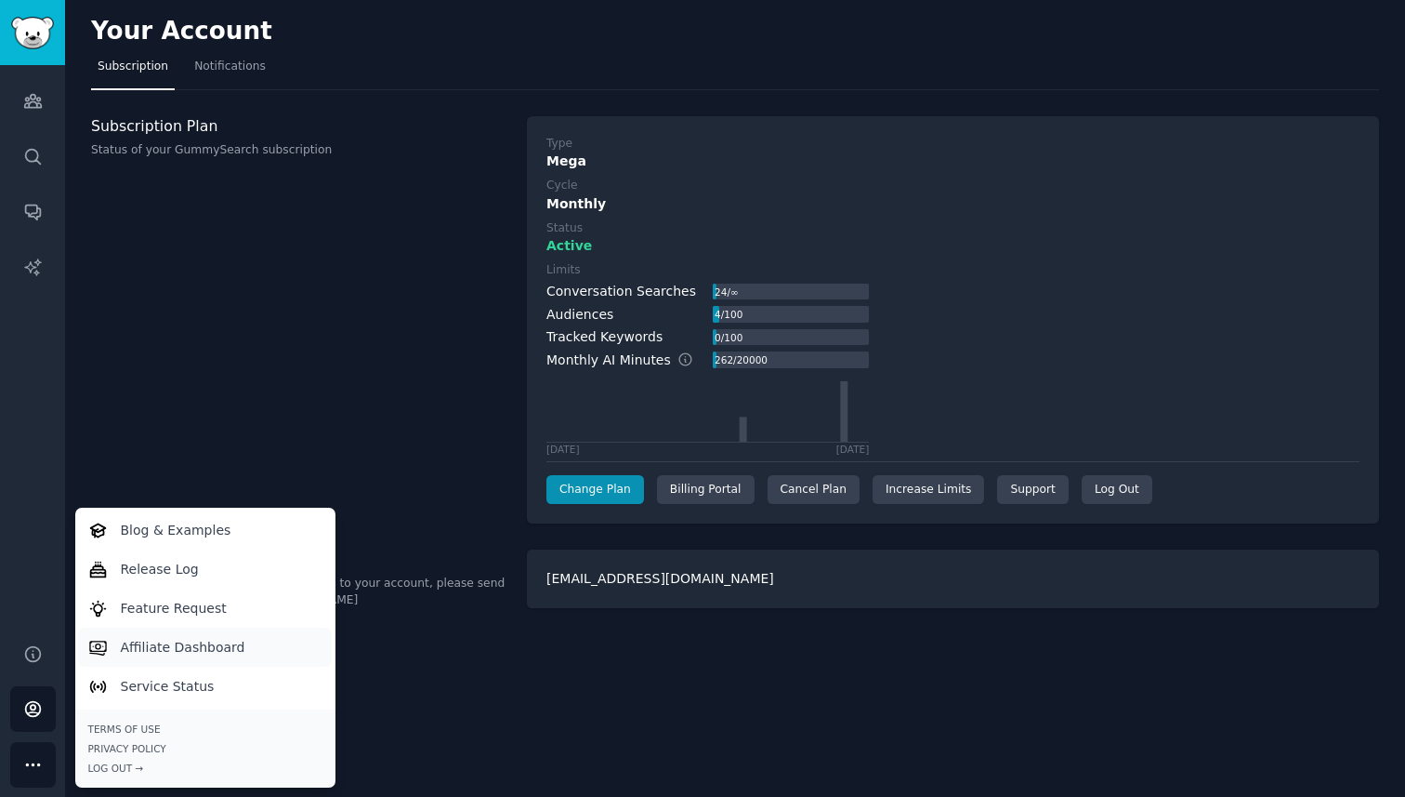
click at [141, 647] on p "Affiliate Dashboard" at bounding box center [183, 648] width 125 height 20
click at [203, 533] on p "Blog & Examples" at bounding box center [176, 530] width 111 height 20
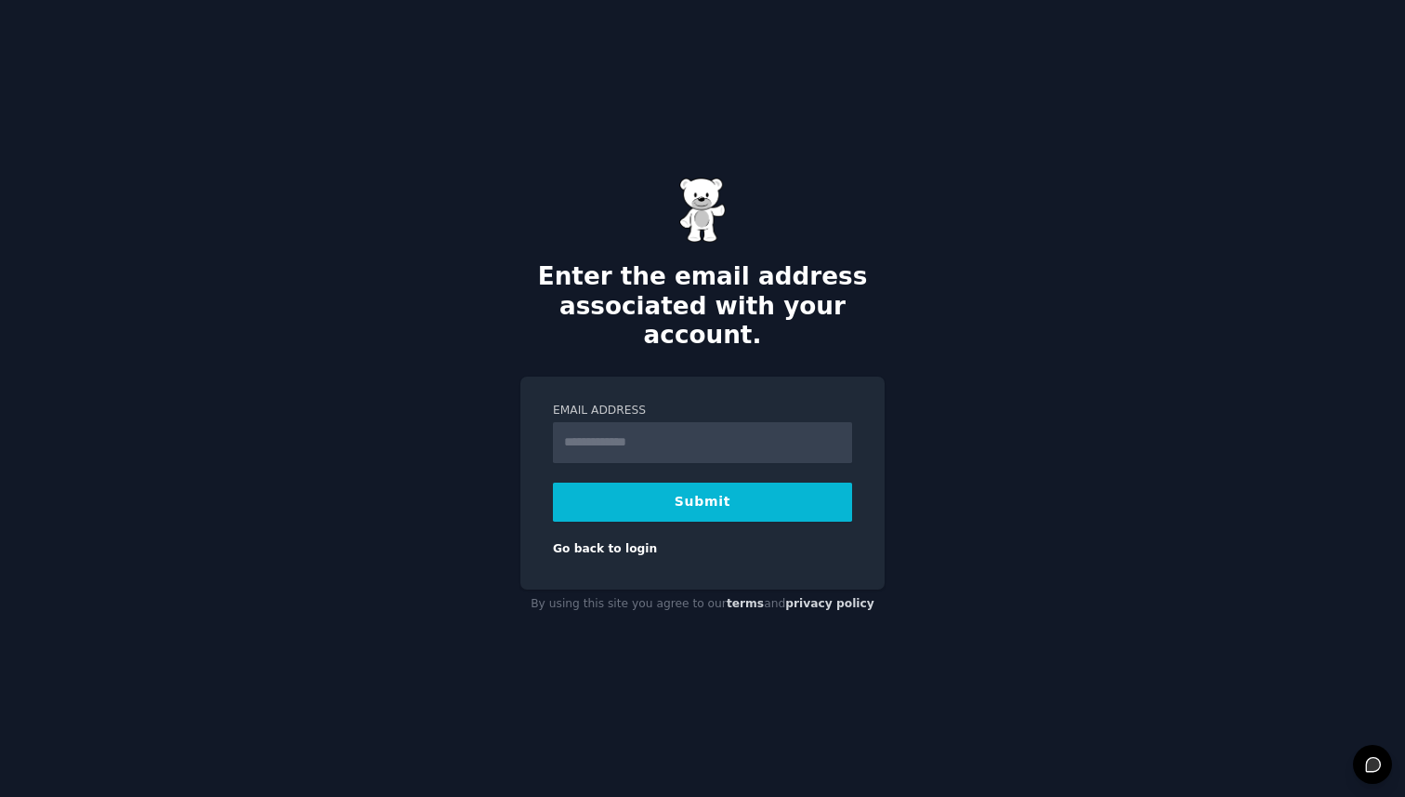
type input "**********"
click at [739, 490] on button "Submit" at bounding box center [702, 501] width 299 height 39
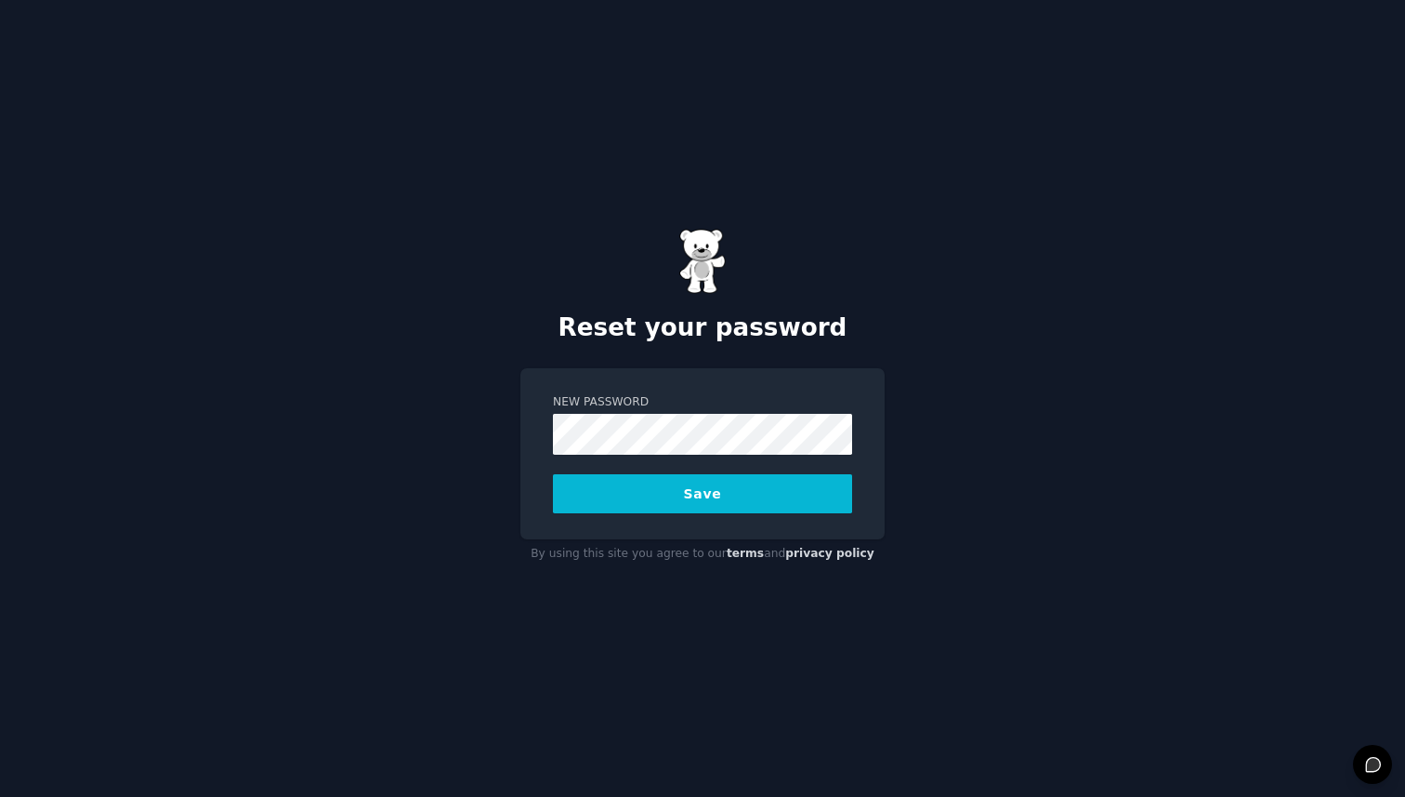
click at [576, 509] on button "Save" at bounding box center [702, 493] width 299 height 39
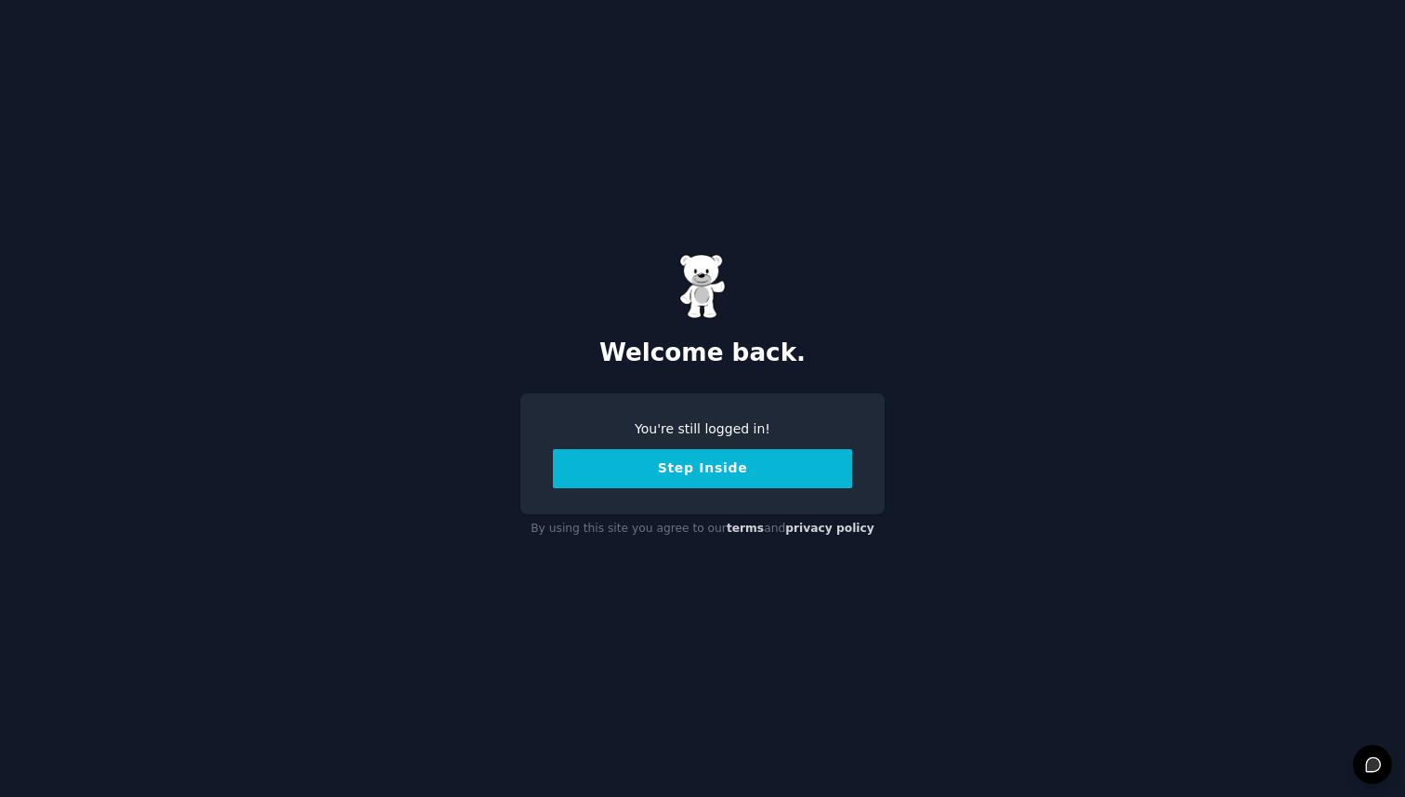
click at [669, 465] on button "Step Inside" at bounding box center [702, 468] width 299 height 39
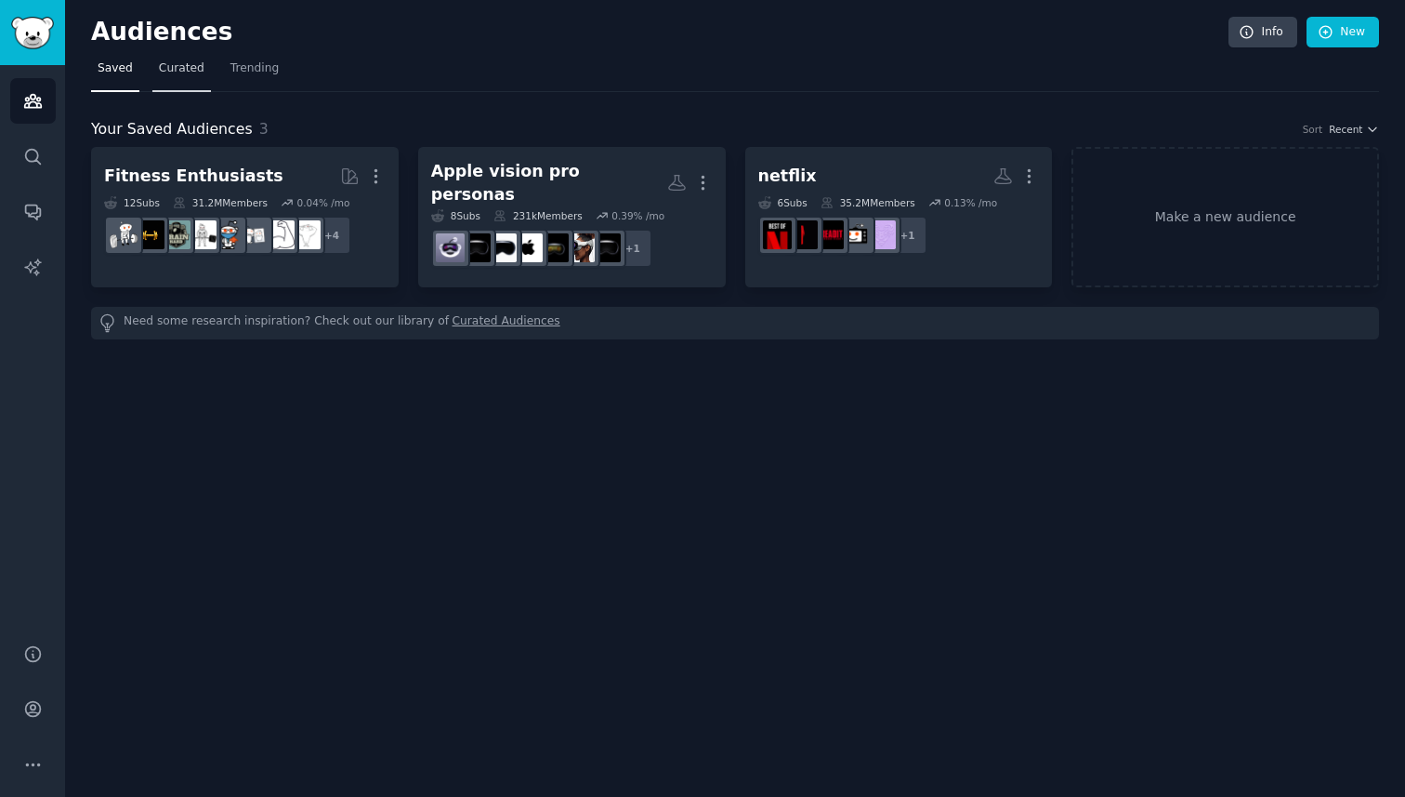
click at [203, 67] on link "Curated" at bounding box center [181, 73] width 59 height 38
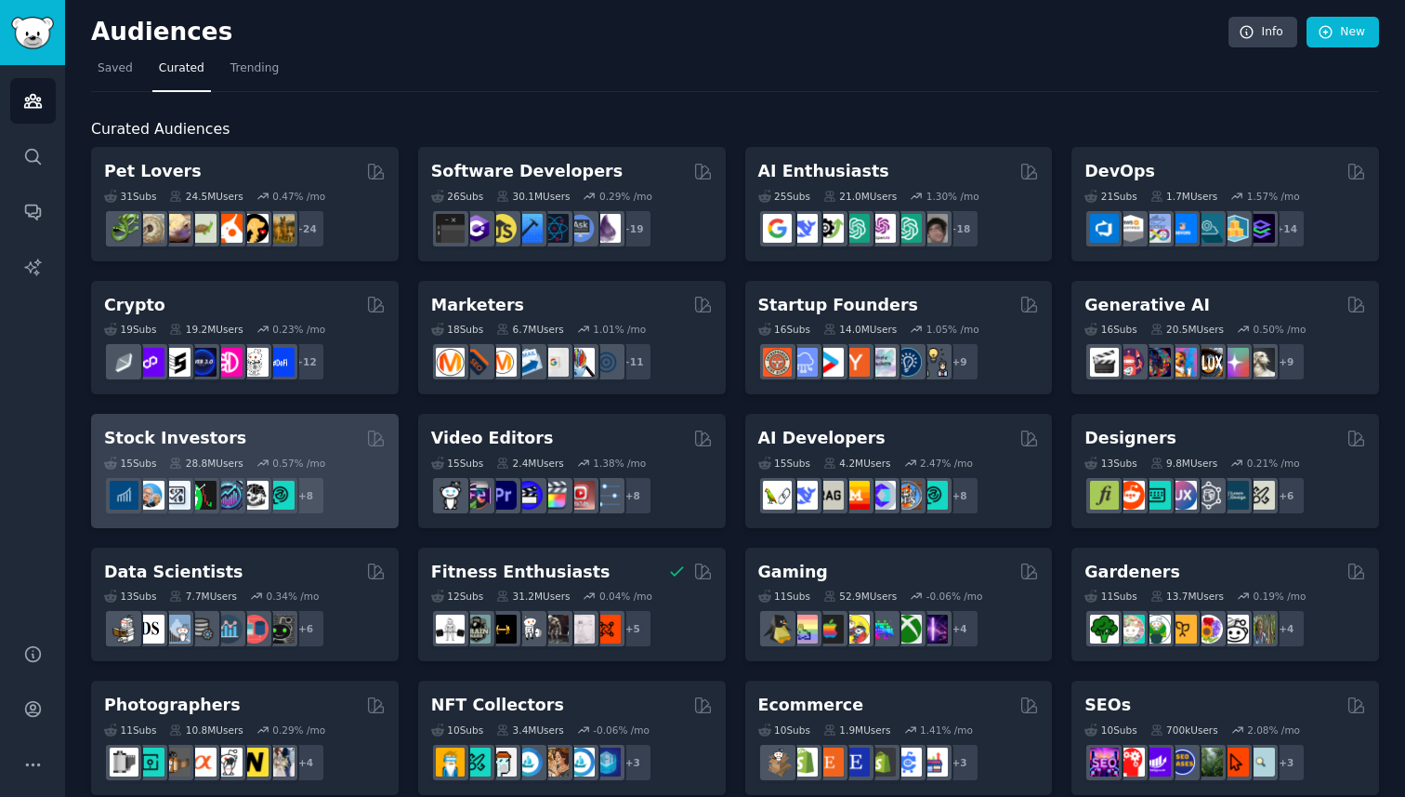
click at [288, 428] on div "Stock Investors" at bounding box center [245, 438] width 282 height 23
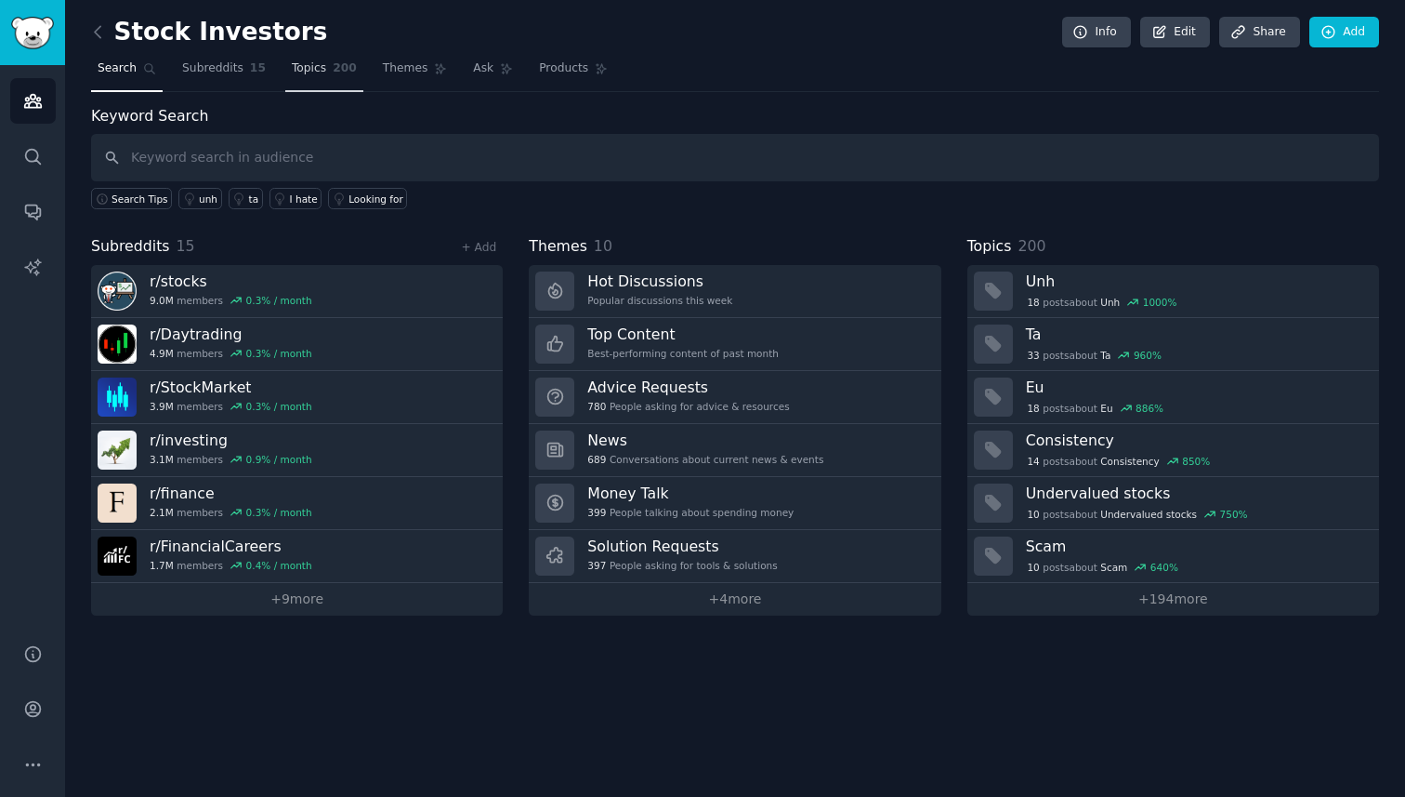
click at [305, 72] on span "Topics" at bounding box center [309, 68] width 34 height 17
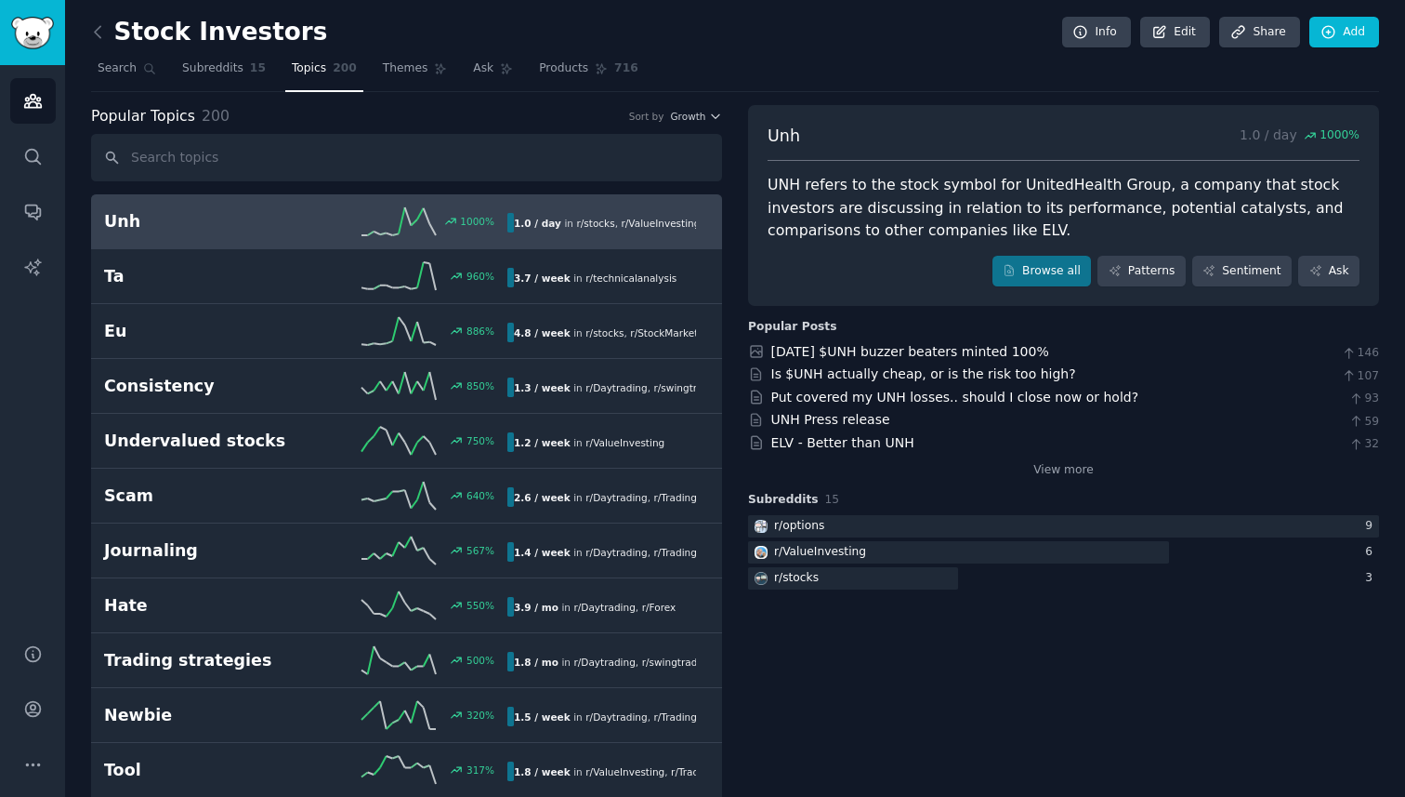
click at [438, 109] on div "Popular Topics 200 Sort by Growth" at bounding box center [406, 116] width 631 height 23
click at [103, 31] on icon at bounding box center [98, 32] width 20 height 20
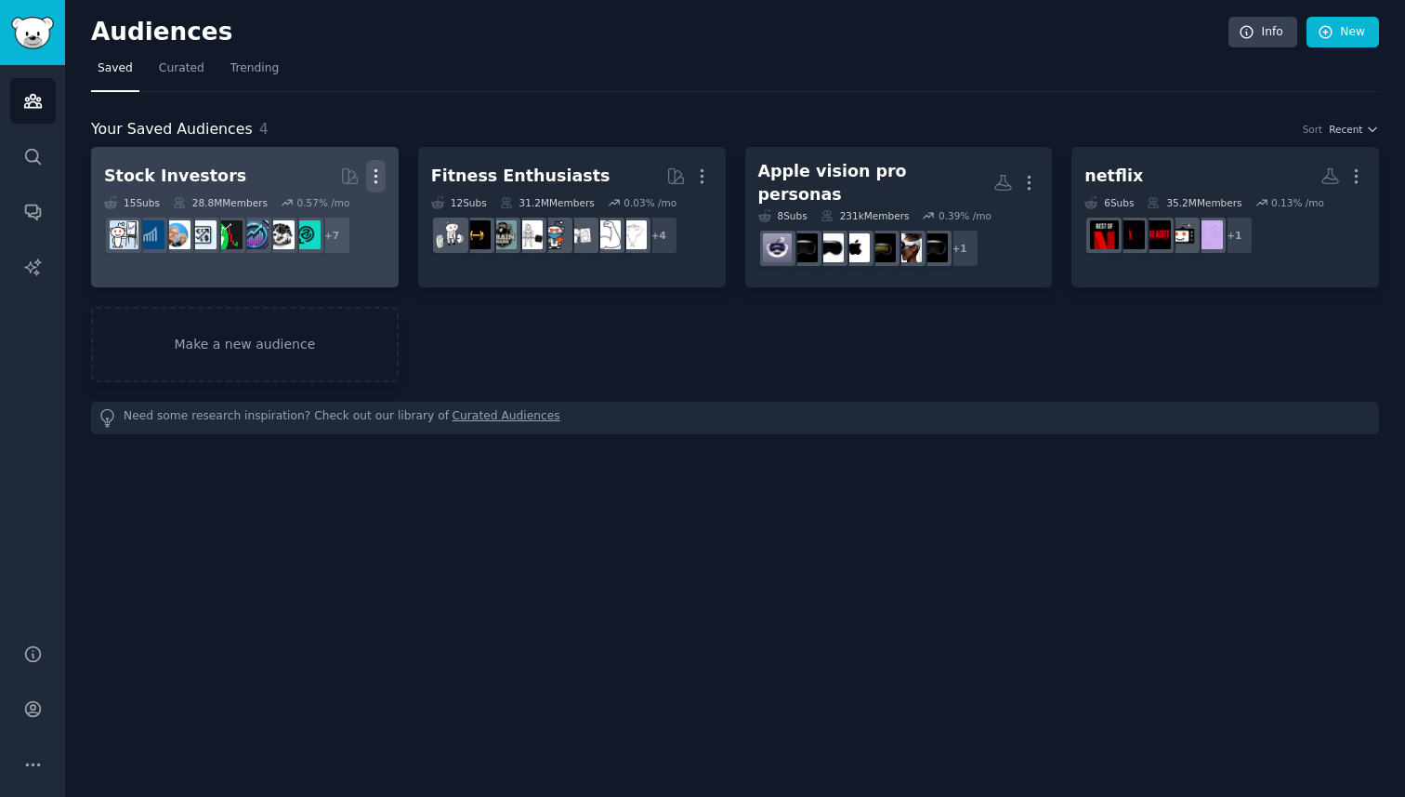
click at [373, 178] on icon "button" at bounding box center [376, 176] width 20 height 20
click at [333, 186] on p "View" at bounding box center [319, 183] width 31 height 20
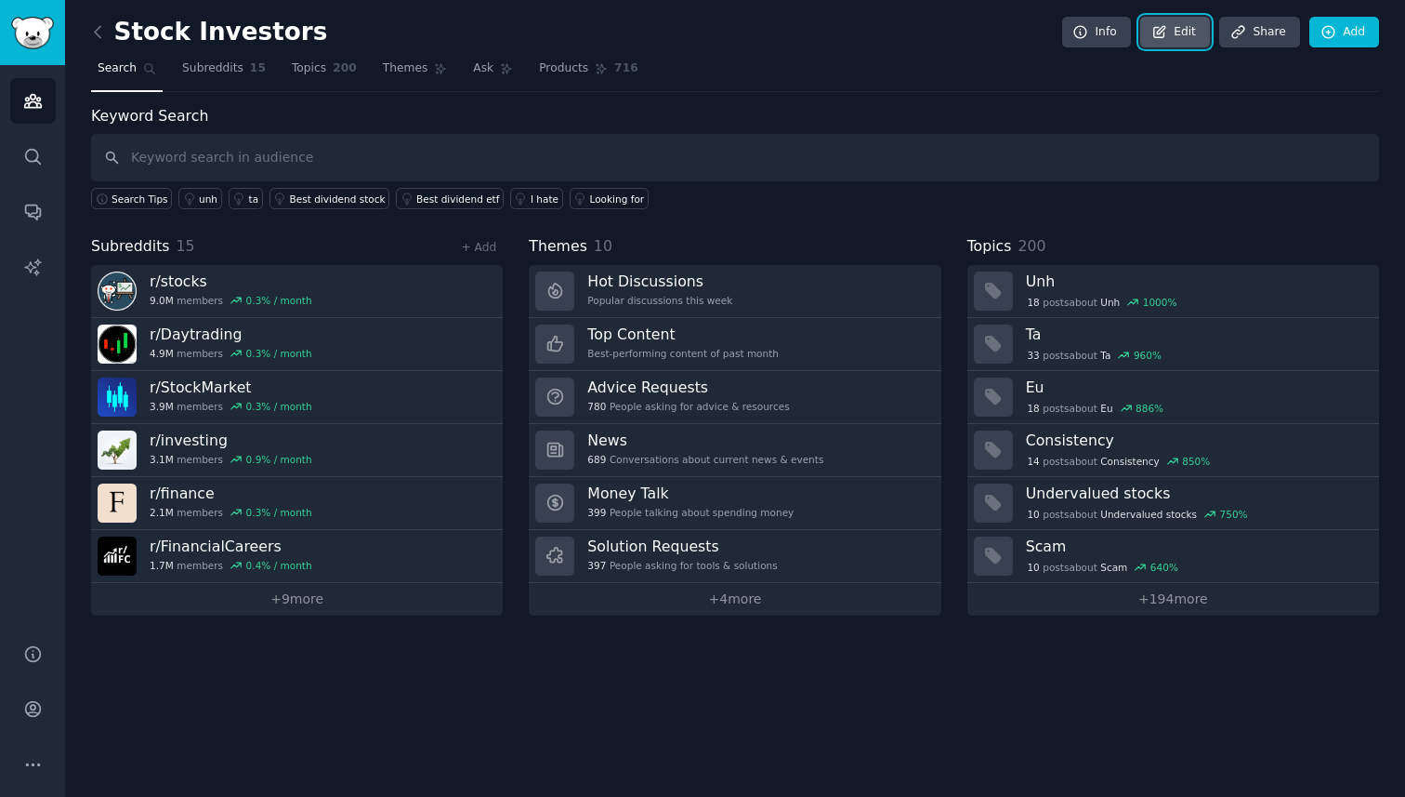
click at [1170, 28] on link "Edit" at bounding box center [1175, 33] width 70 height 32
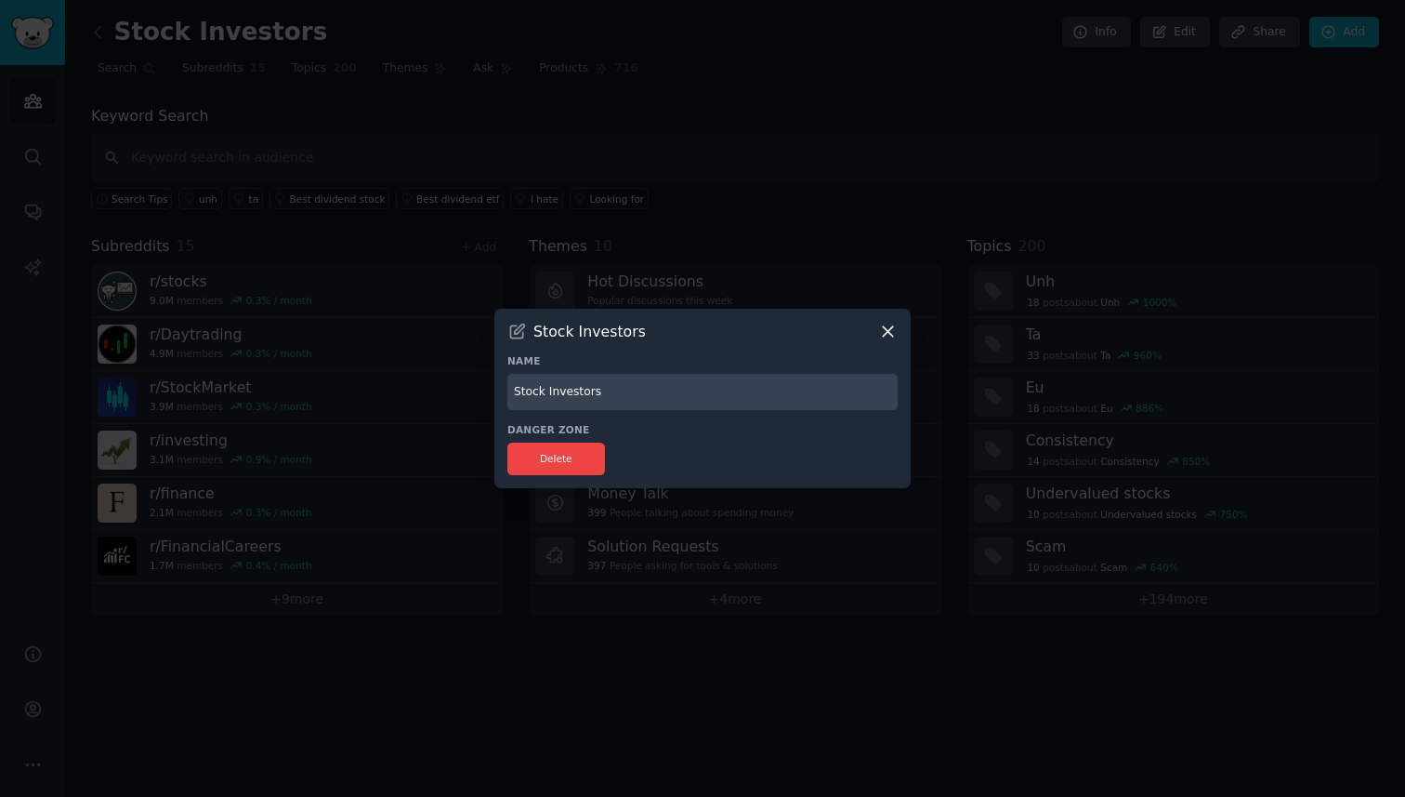
click at [884, 333] on icon at bounding box center [888, 332] width 20 height 20
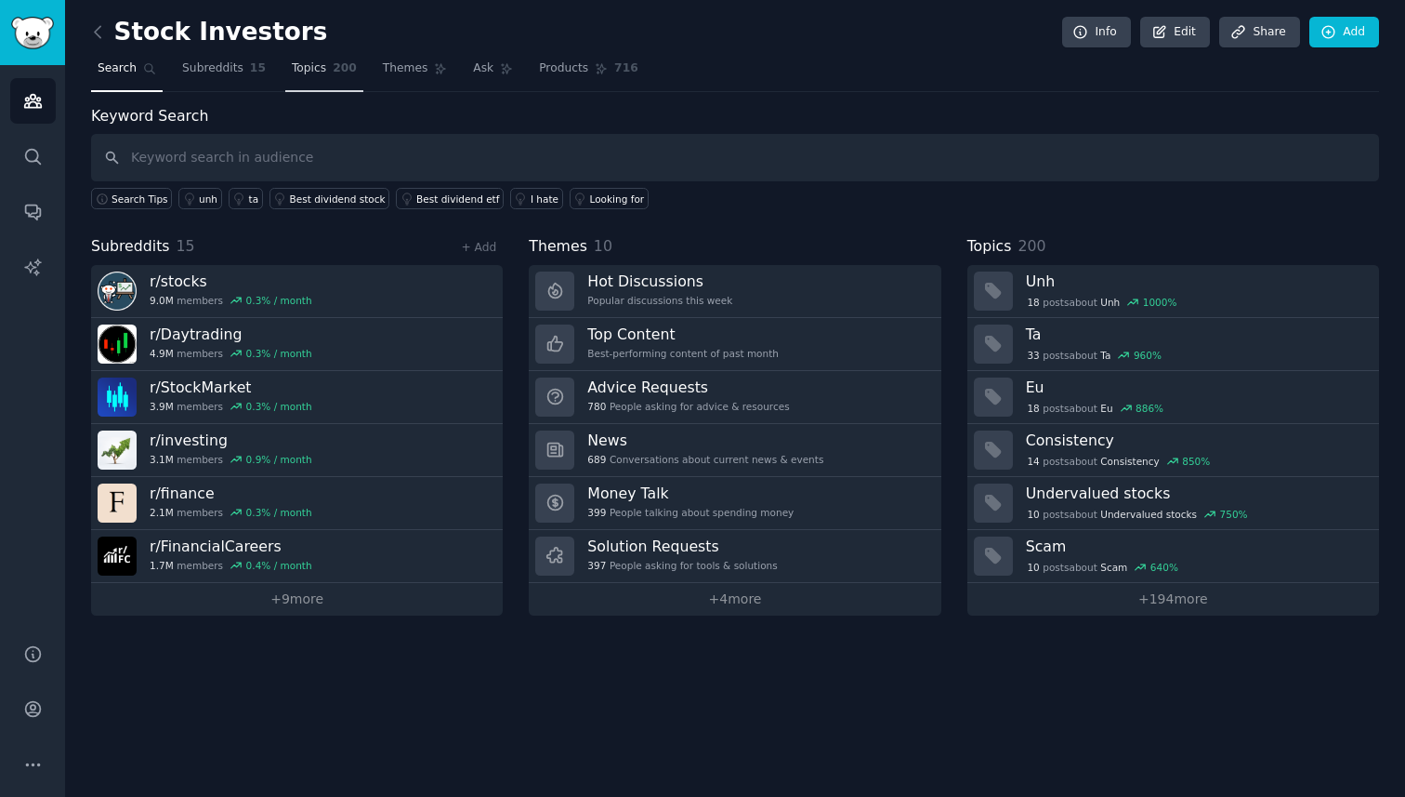
click at [303, 70] on span "Topics" at bounding box center [309, 68] width 34 height 17
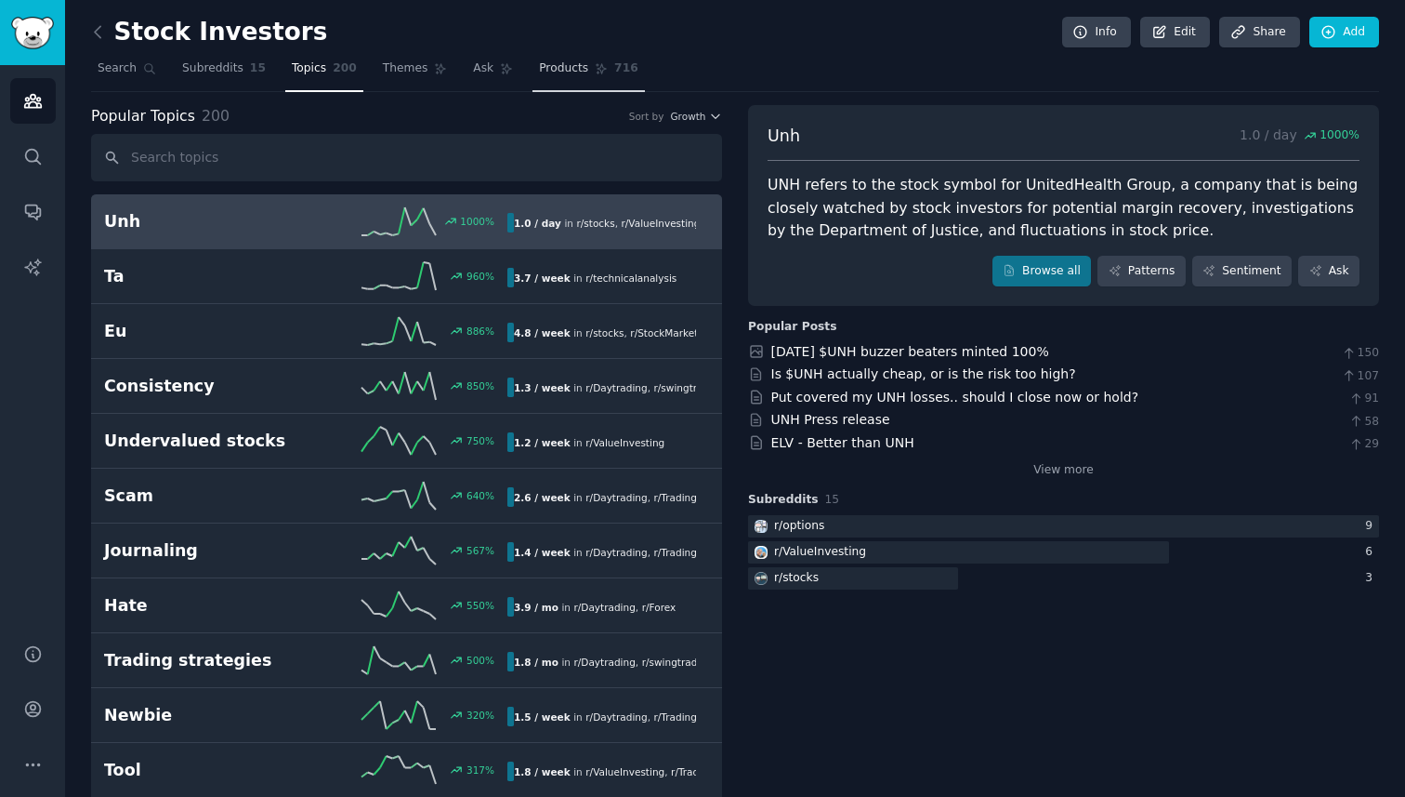
click at [560, 69] on span "Products" at bounding box center [563, 68] width 49 height 17
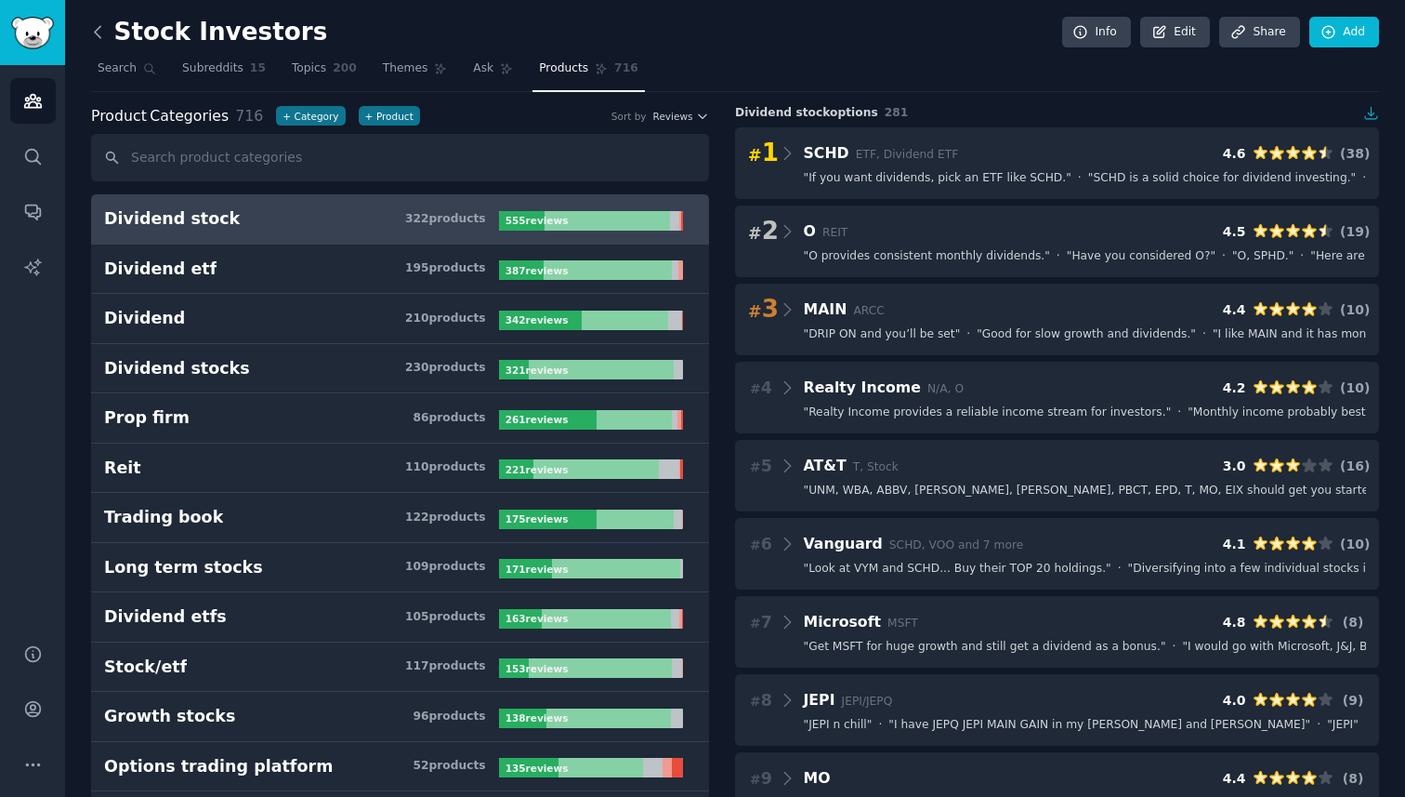
click at [91, 33] on icon at bounding box center [98, 32] width 20 height 20
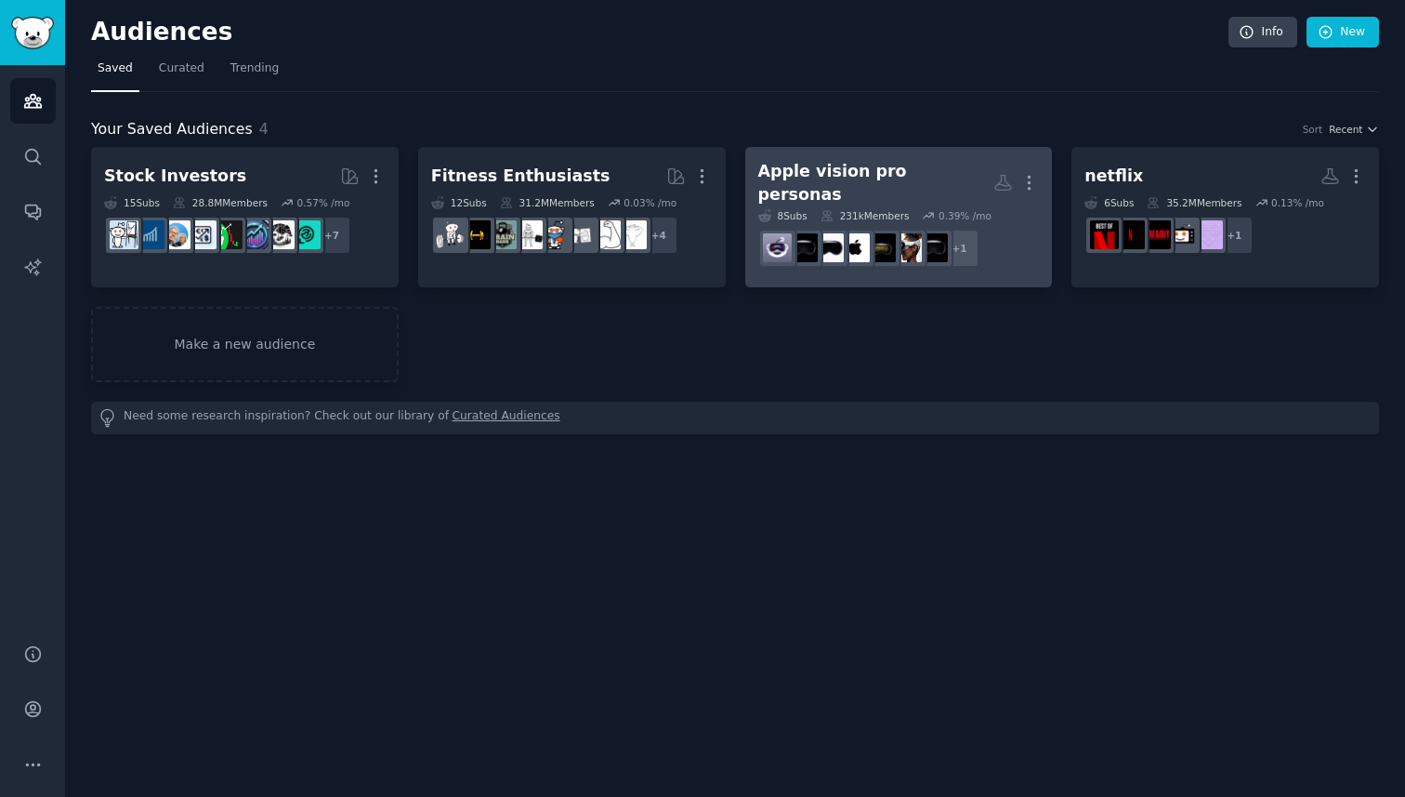
click at [862, 185] on div "Apple vision pro personas" at bounding box center [876, 183] width 236 height 46
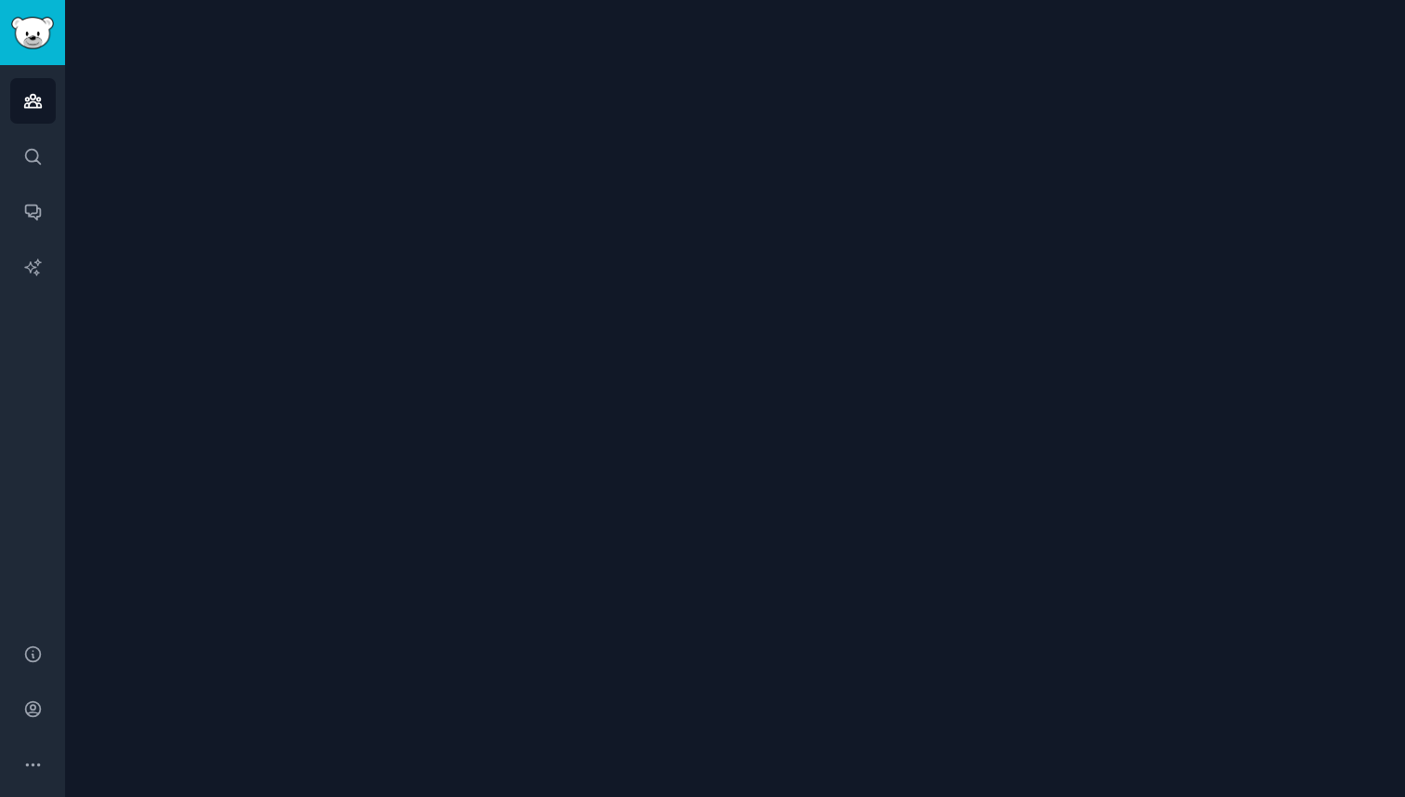
click at [862, 185] on div at bounding box center [735, 398] width 1340 height 797
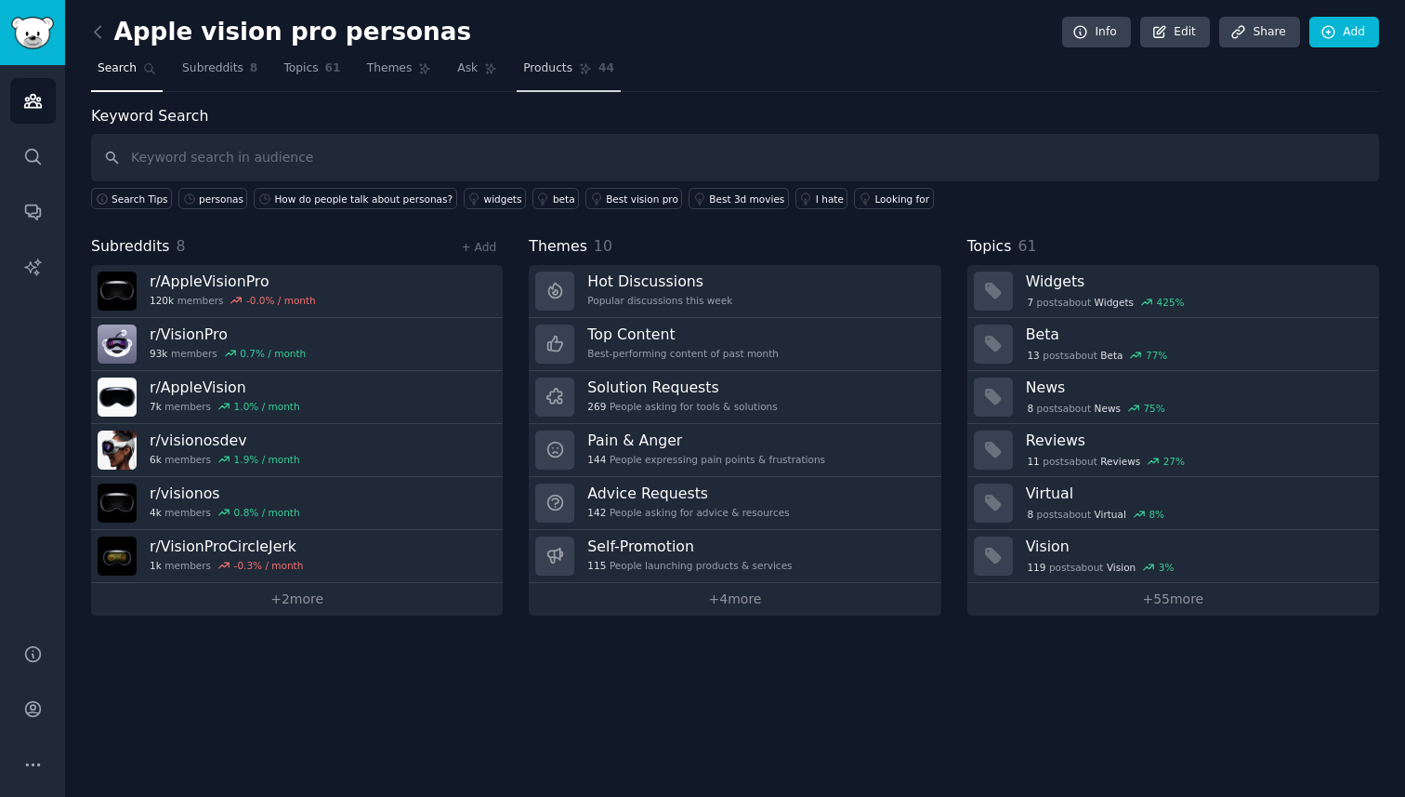
click at [533, 64] on span "Products" at bounding box center [547, 68] width 49 height 17
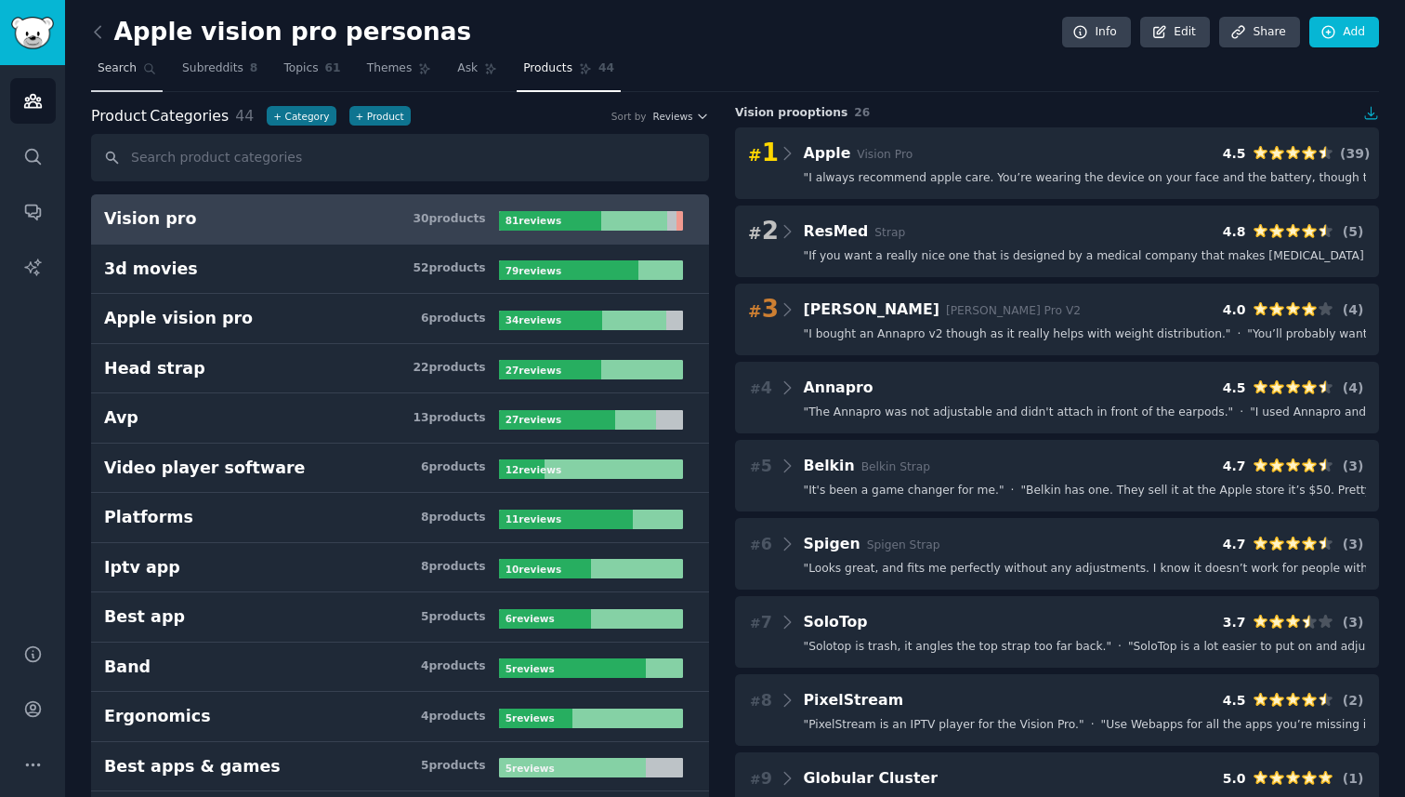
click at [120, 76] on span "Search" at bounding box center [117, 68] width 39 height 17
